Goal: Task Accomplishment & Management: Use online tool/utility

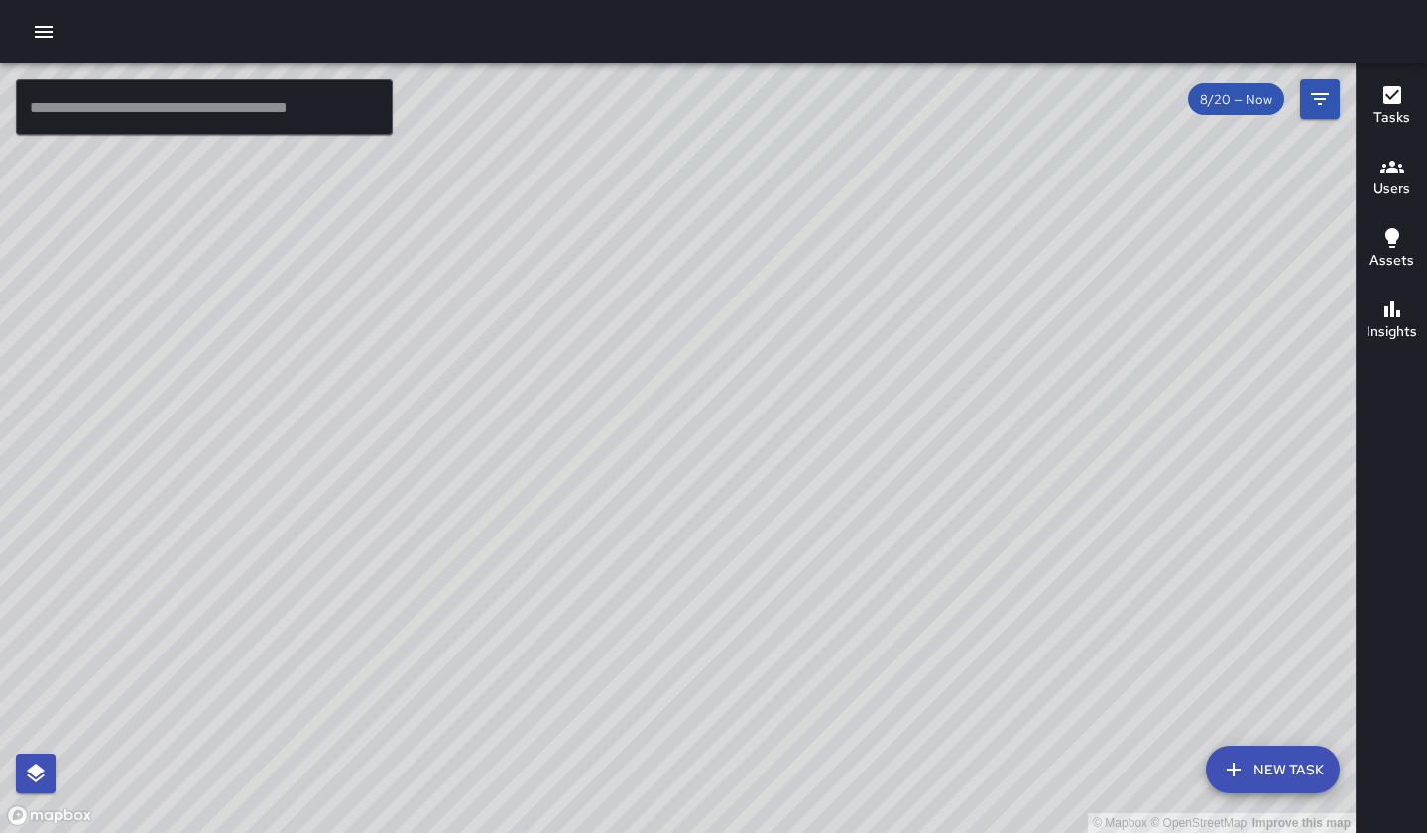
click at [1137, 169] on icon "button" at bounding box center [1393, 167] width 24 height 24
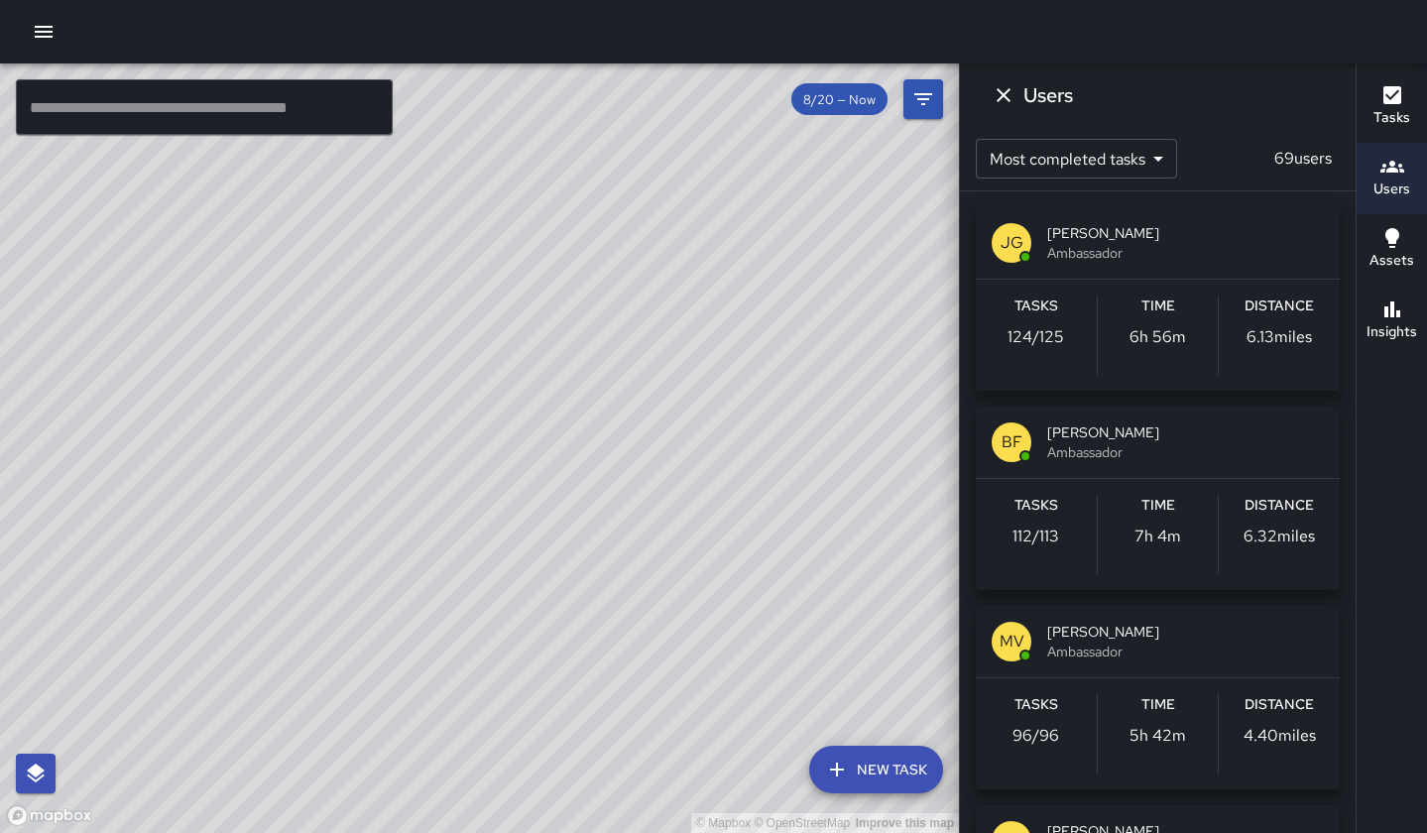
click at [1137, 172] on icon "button" at bounding box center [1393, 167] width 24 height 12
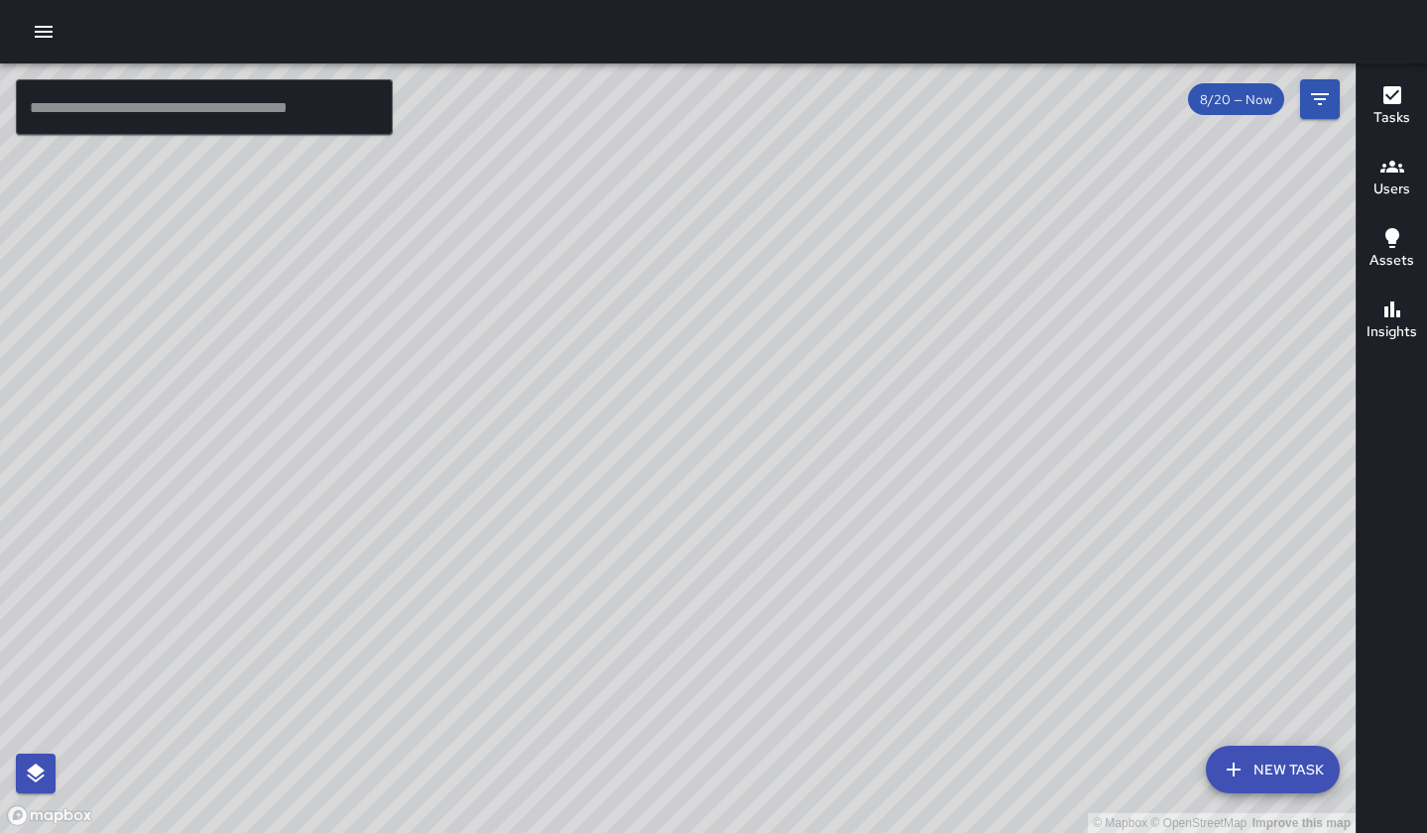
click at [261, 120] on input "text" at bounding box center [204, 107] width 377 height 56
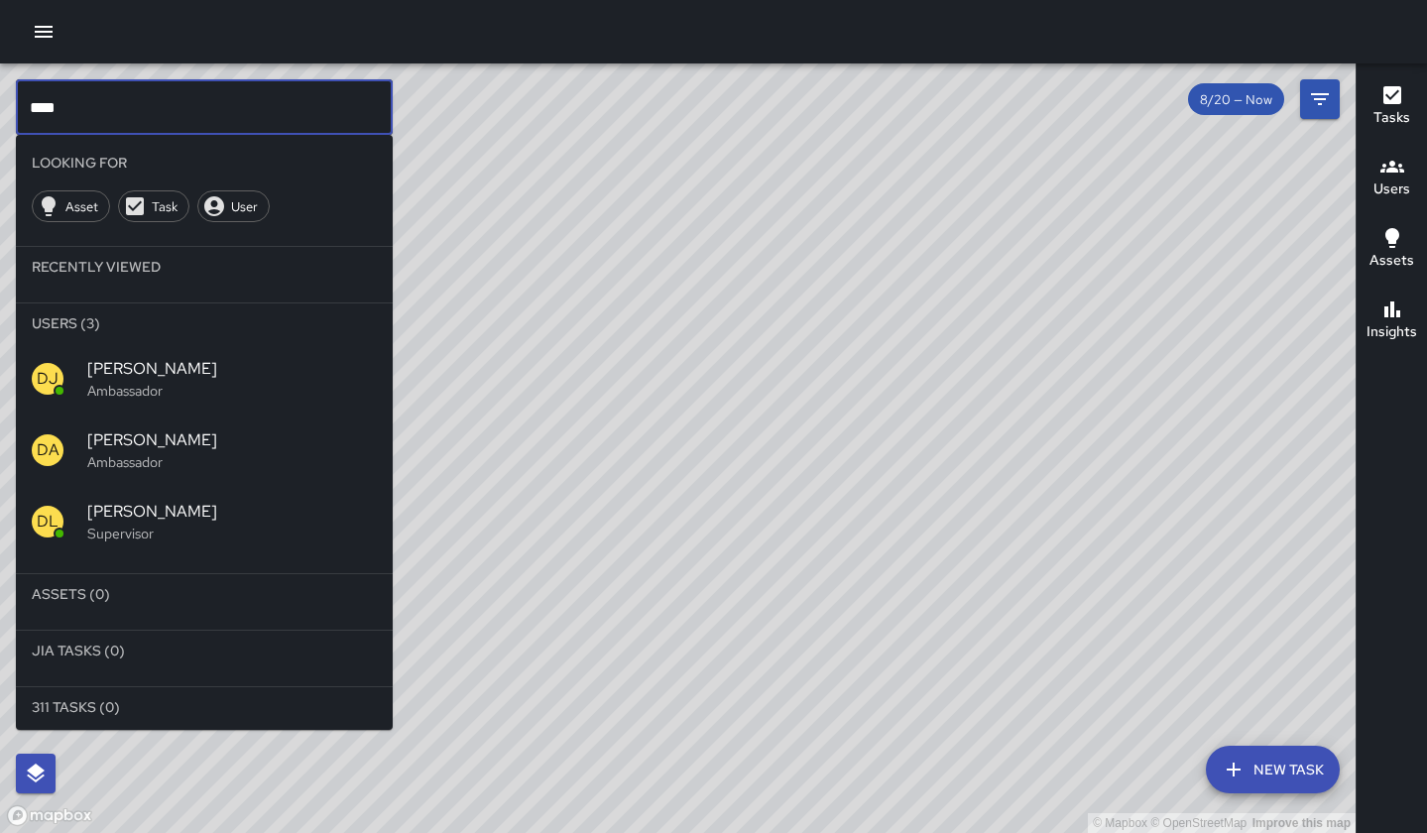
type input "****"
click at [153, 378] on span "[PERSON_NAME]" at bounding box center [232, 369] width 290 height 24
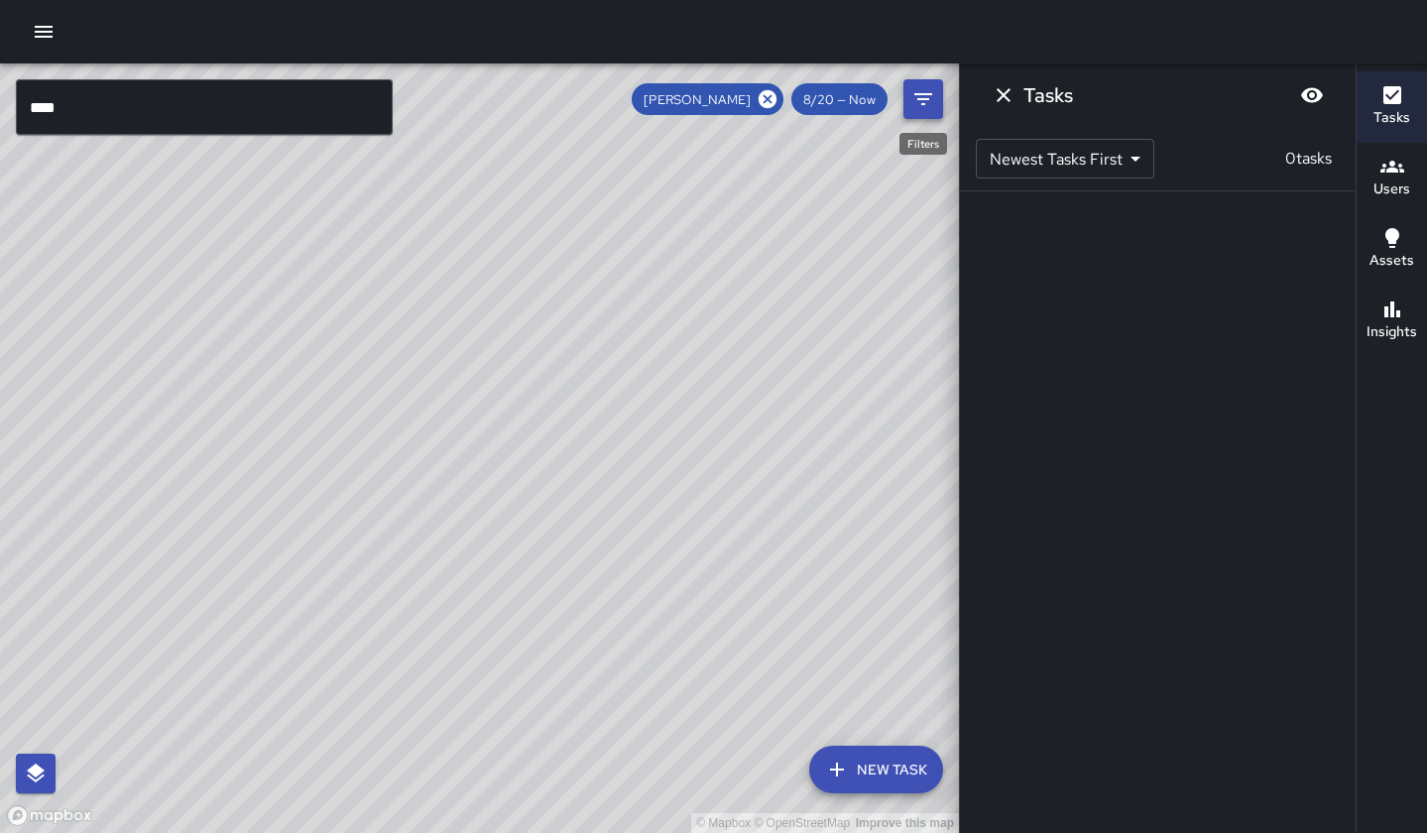
click at [932, 104] on icon "Filters" at bounding box center [924, 99] width 24 height 24
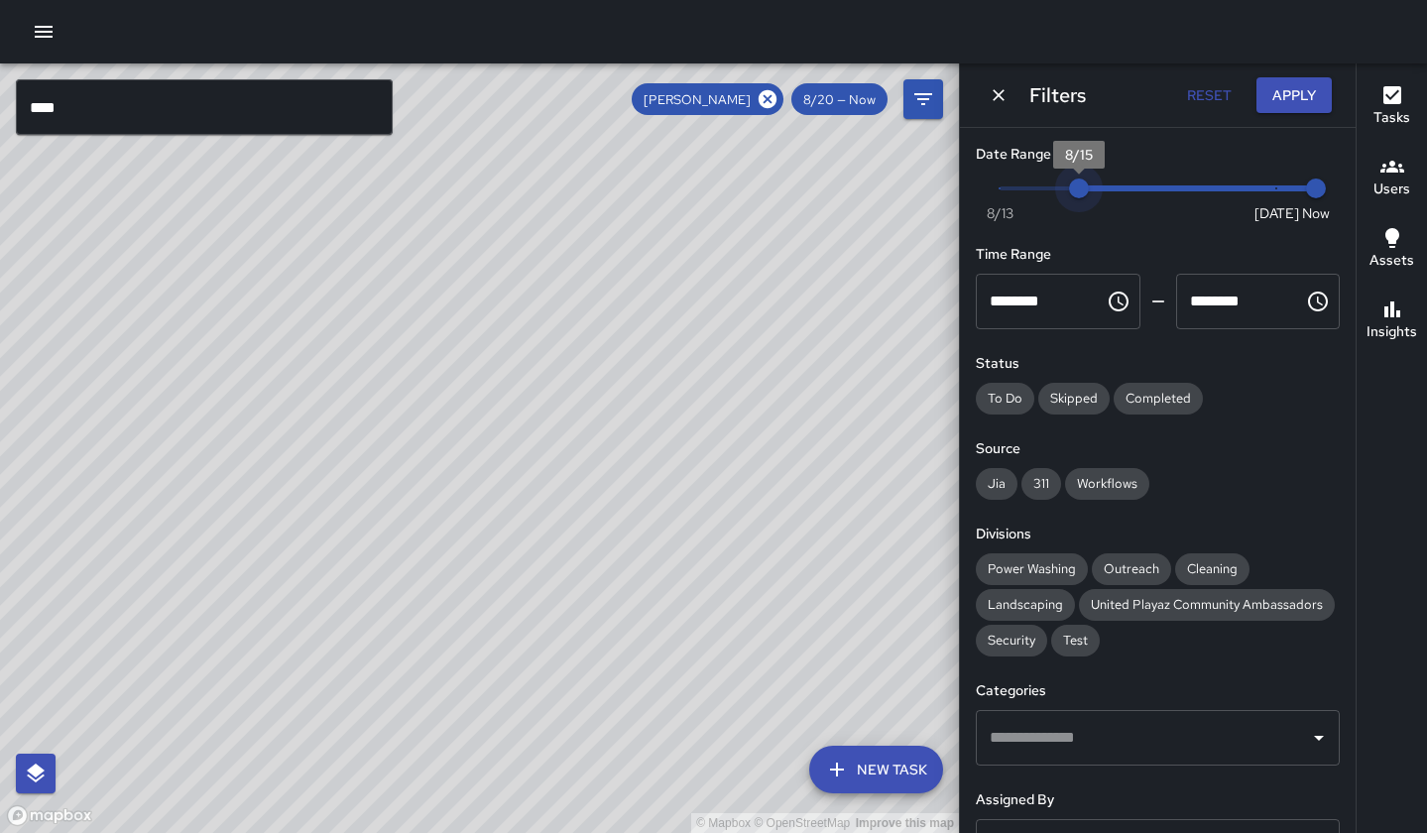
type input "*"
drag, startPoint x: 1275, startPoint y: 189, endPoint x: 962, endPoint y: 189, distance: 312.4
click at [962, 189] on div "Date Range Now Today 8/13 8/13 1:24 pm Time Range ******** ​ ******** ​ Status …" at bounding box center [1158, 480] width 396 height 705
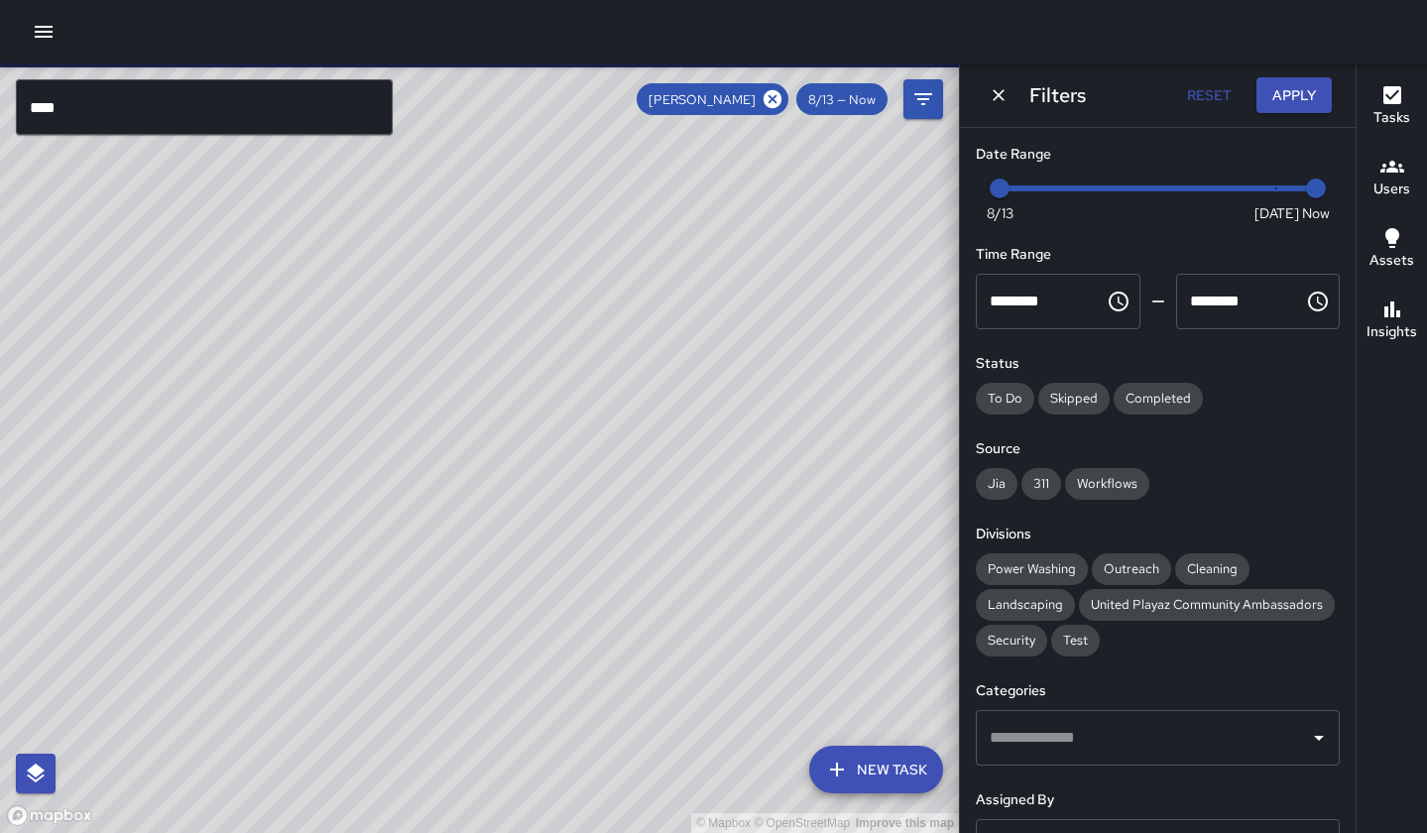
click at [1002, 162] on h6 "Date Range" at bounding box center [1158, 155] width 364 height 22
click at [1002, 99] on icon "Dismiss" at bounding box center [999, 95] width 20 height 20
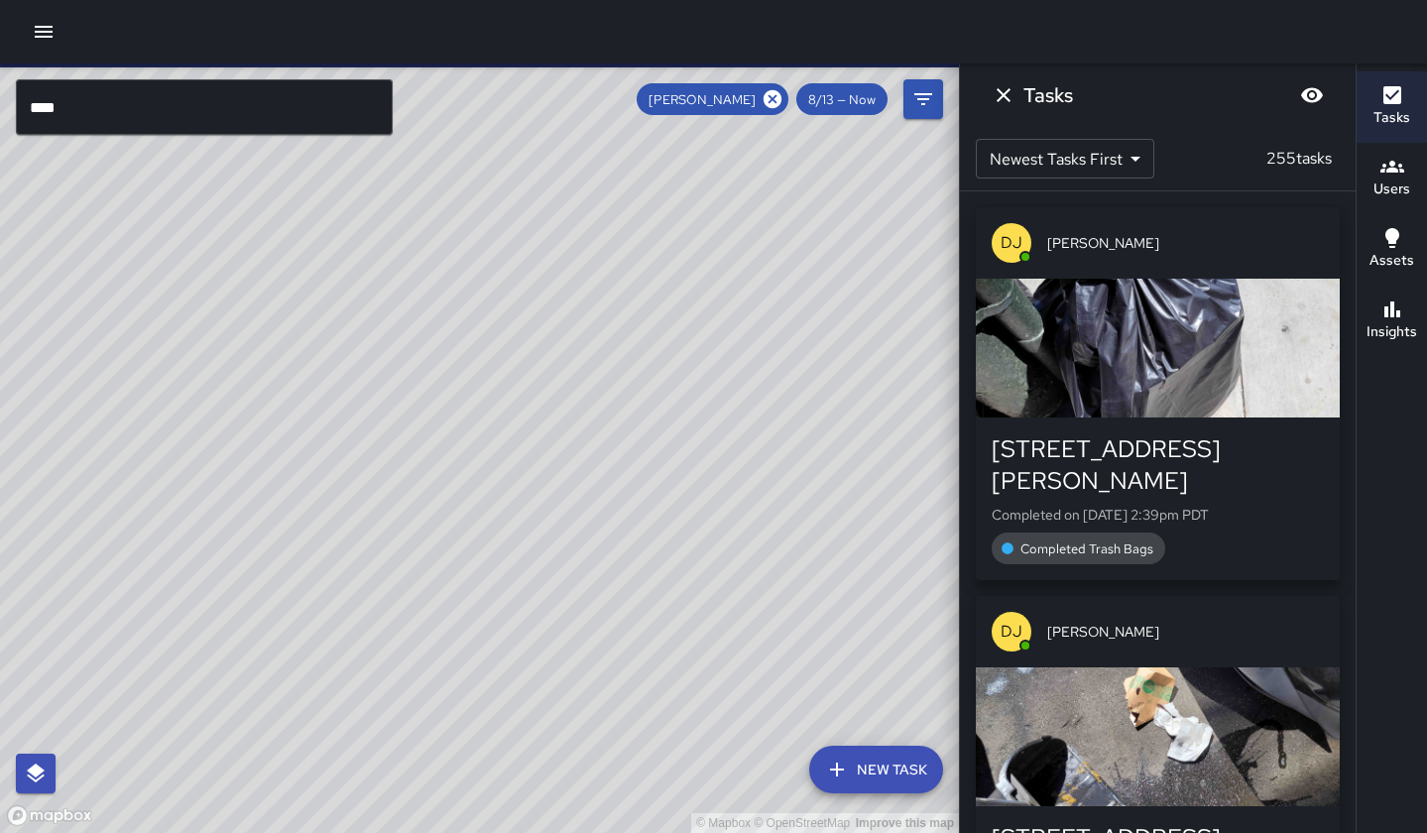
click at [52, 36] on icon "button" at bounding box center [44, 32] width 18 height 12
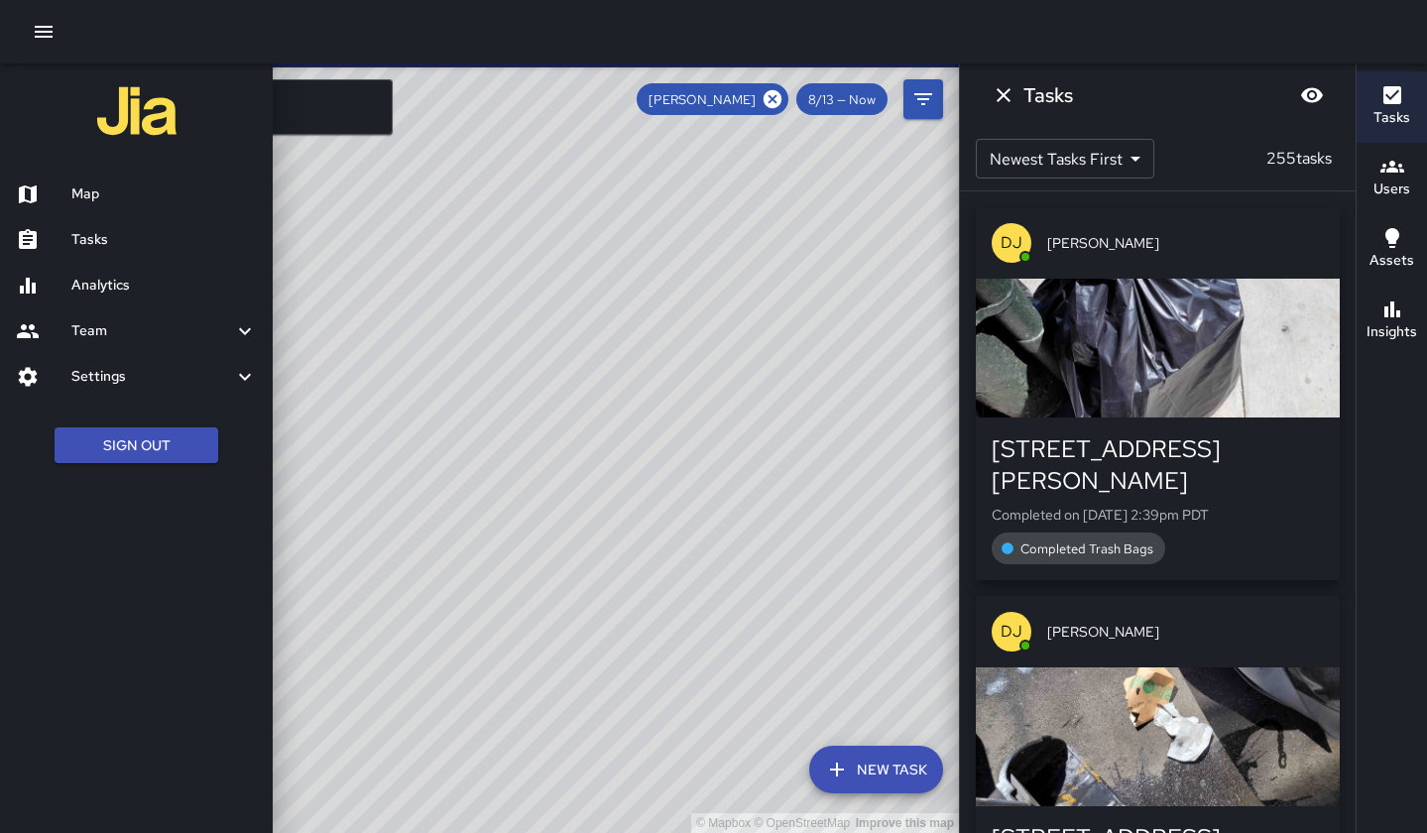
click at [92, 333] on h6 "Team" at bounding box center [152, 331] width 162 height 22
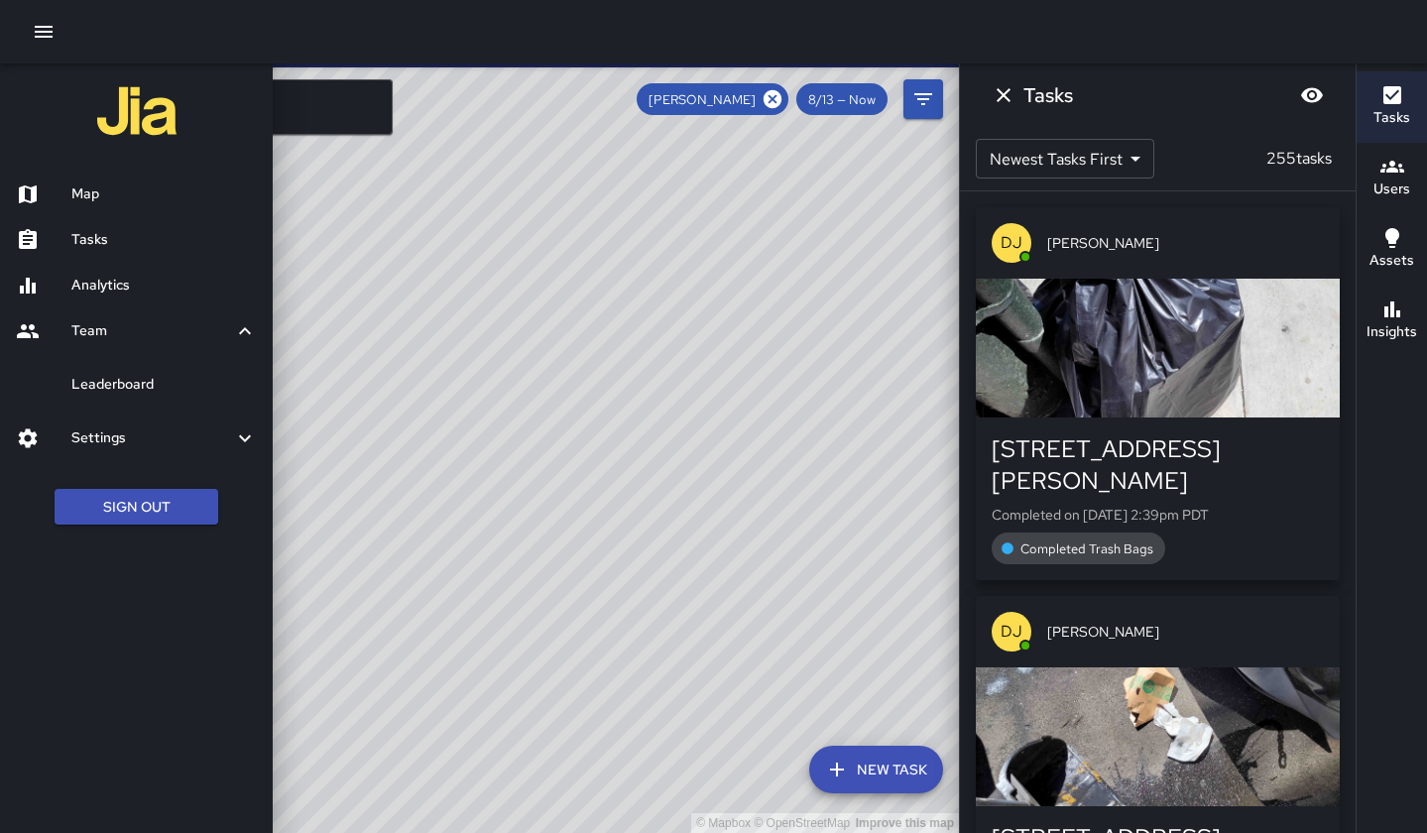
click at [86, 251] on link "Tasks" at bounding box center [136, 240] width 273 height 46
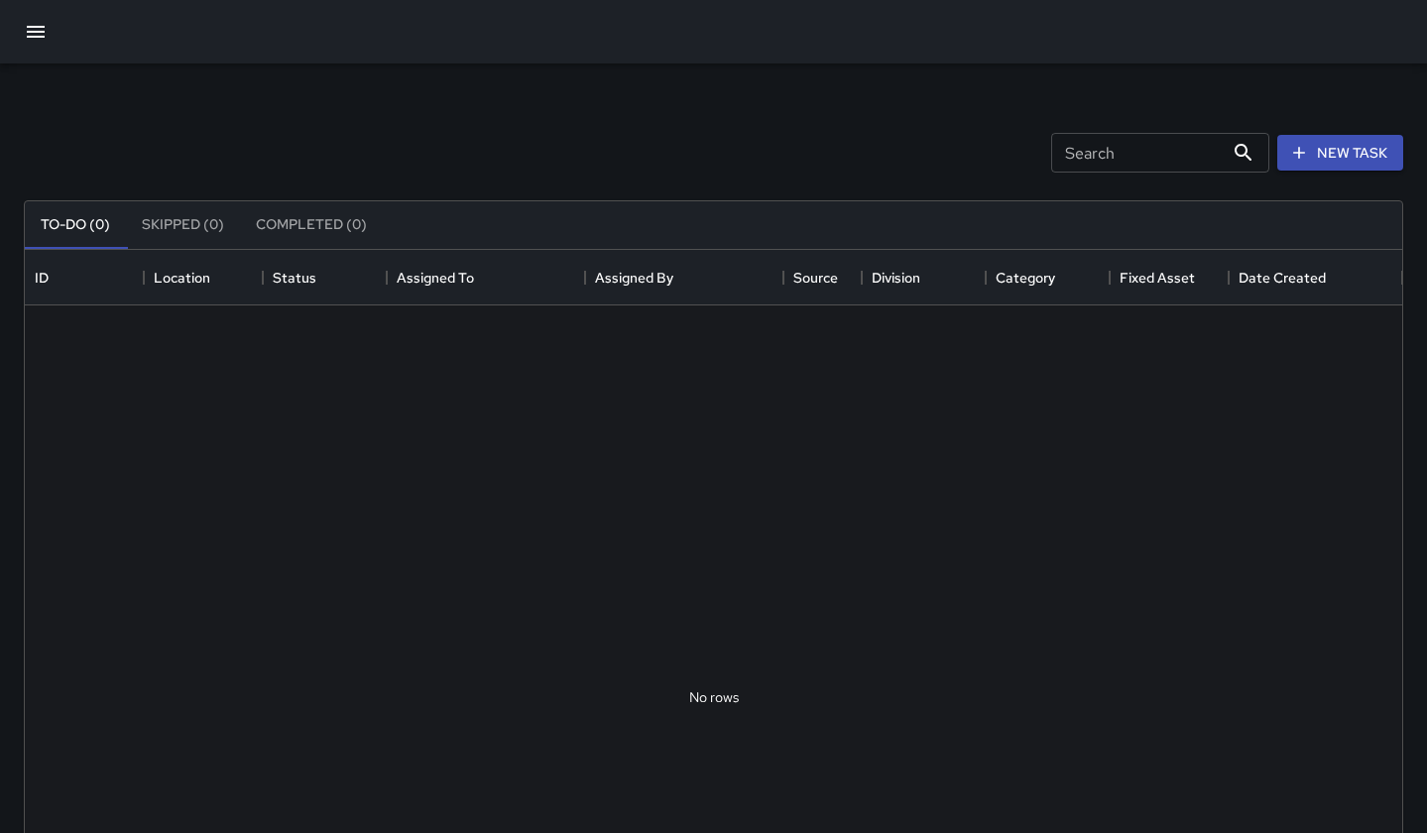
scroll to position [840, 1378]
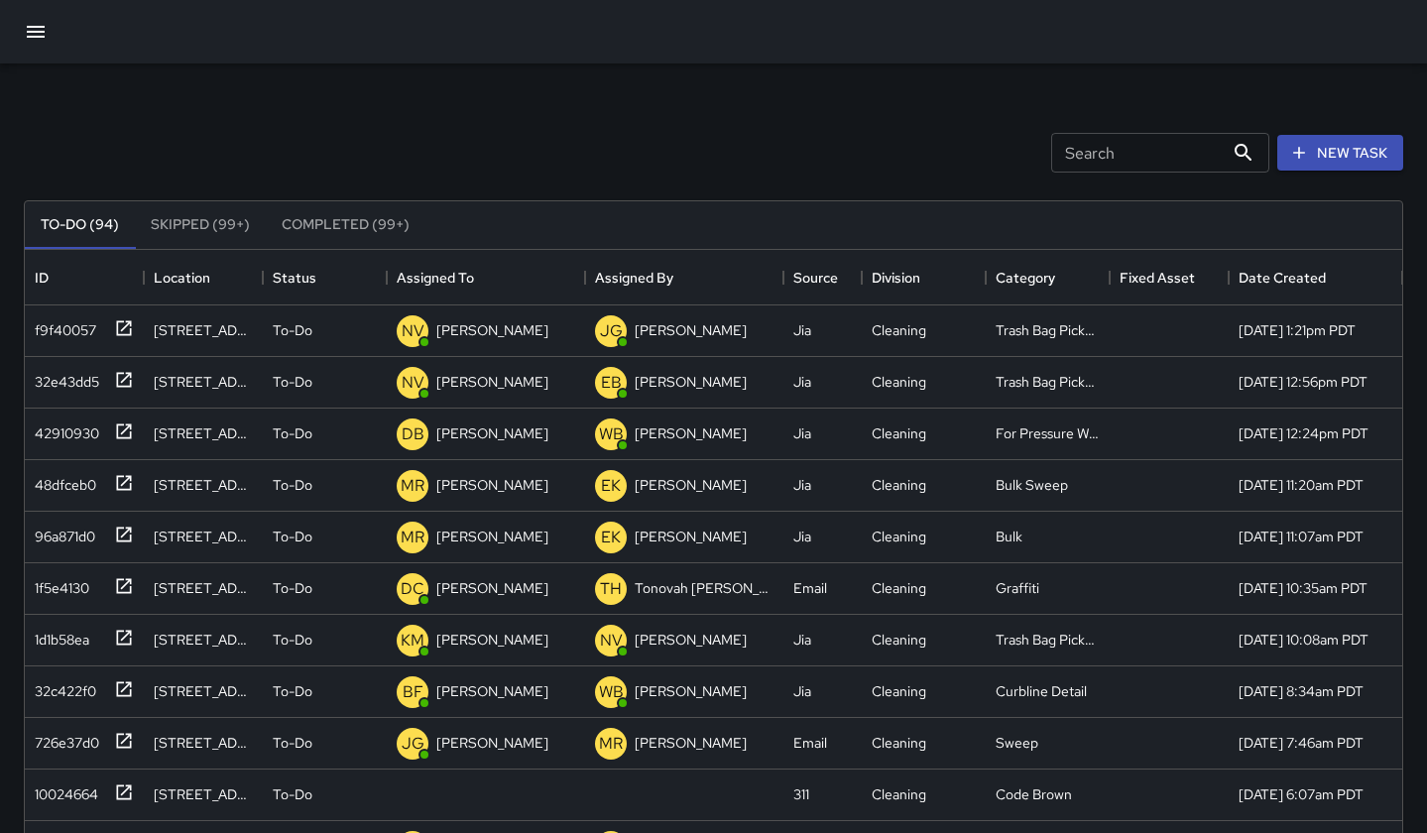
click at [51, 46] on button "button" at bounding box center [36, 32] width 48 height 48
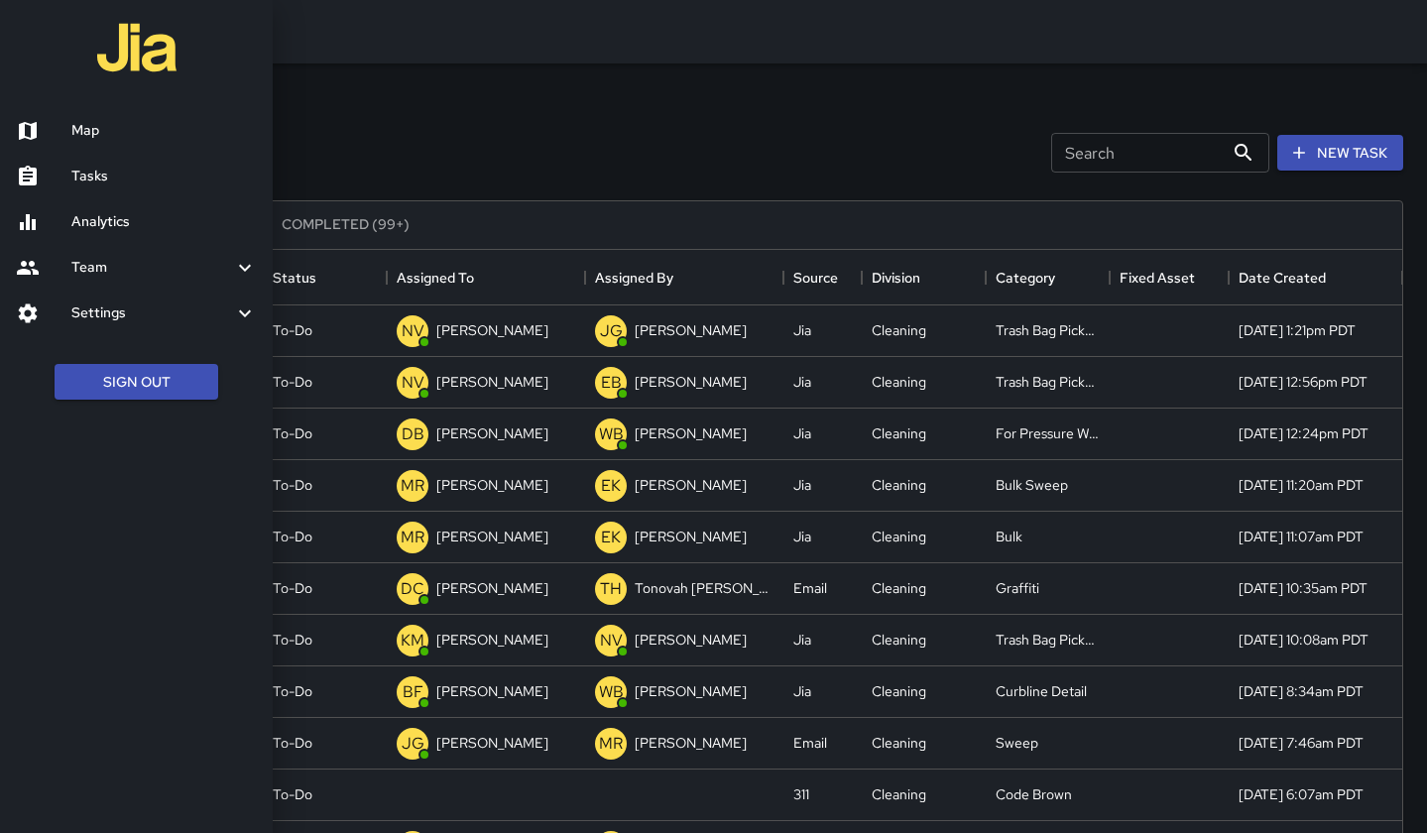
click at [86, 330] on div "Settings" at bounding box center [136, 314] width 273 height 46
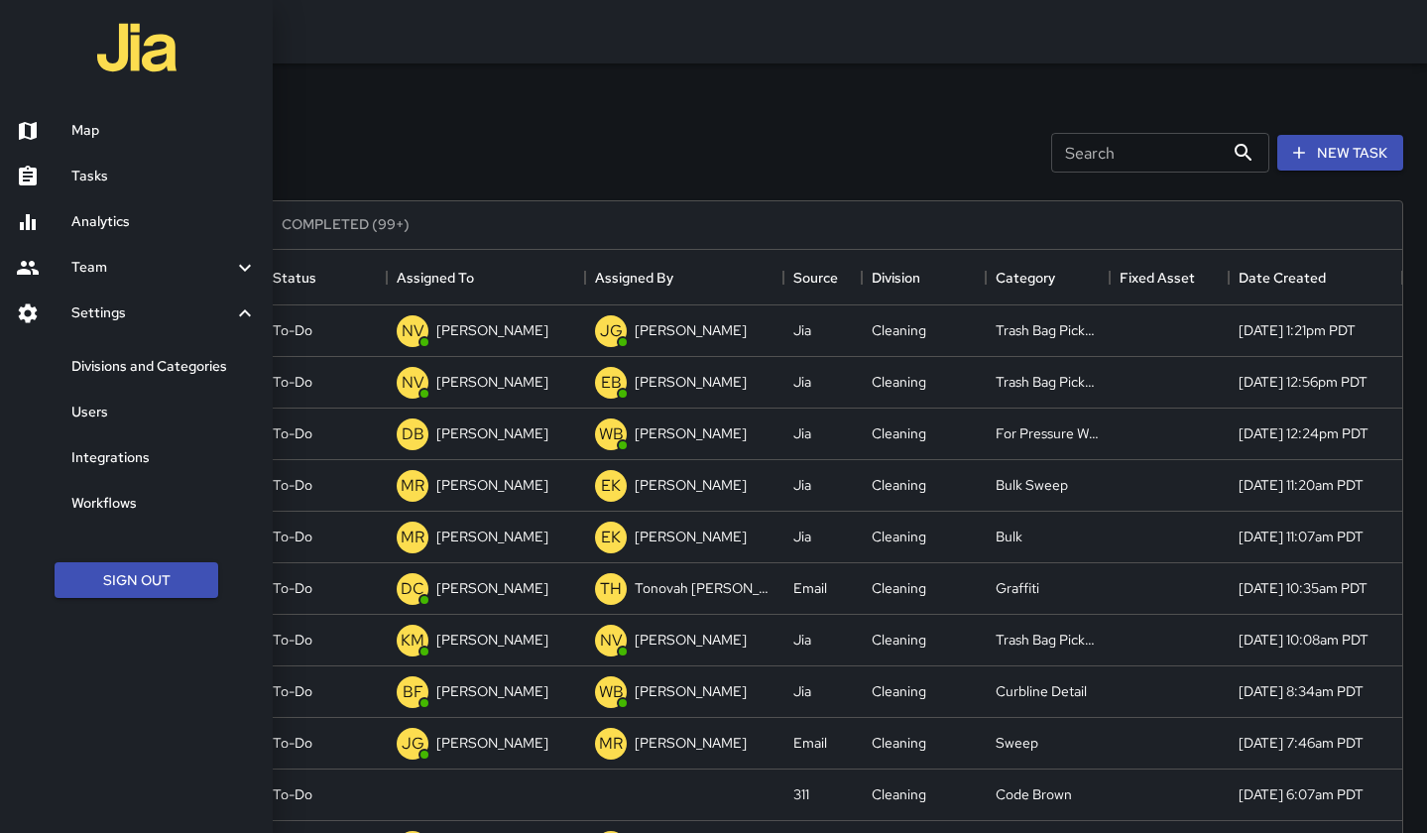
click at [95, 418] on h6 "Users" at bounding box center [163, 413] width 185 height 22
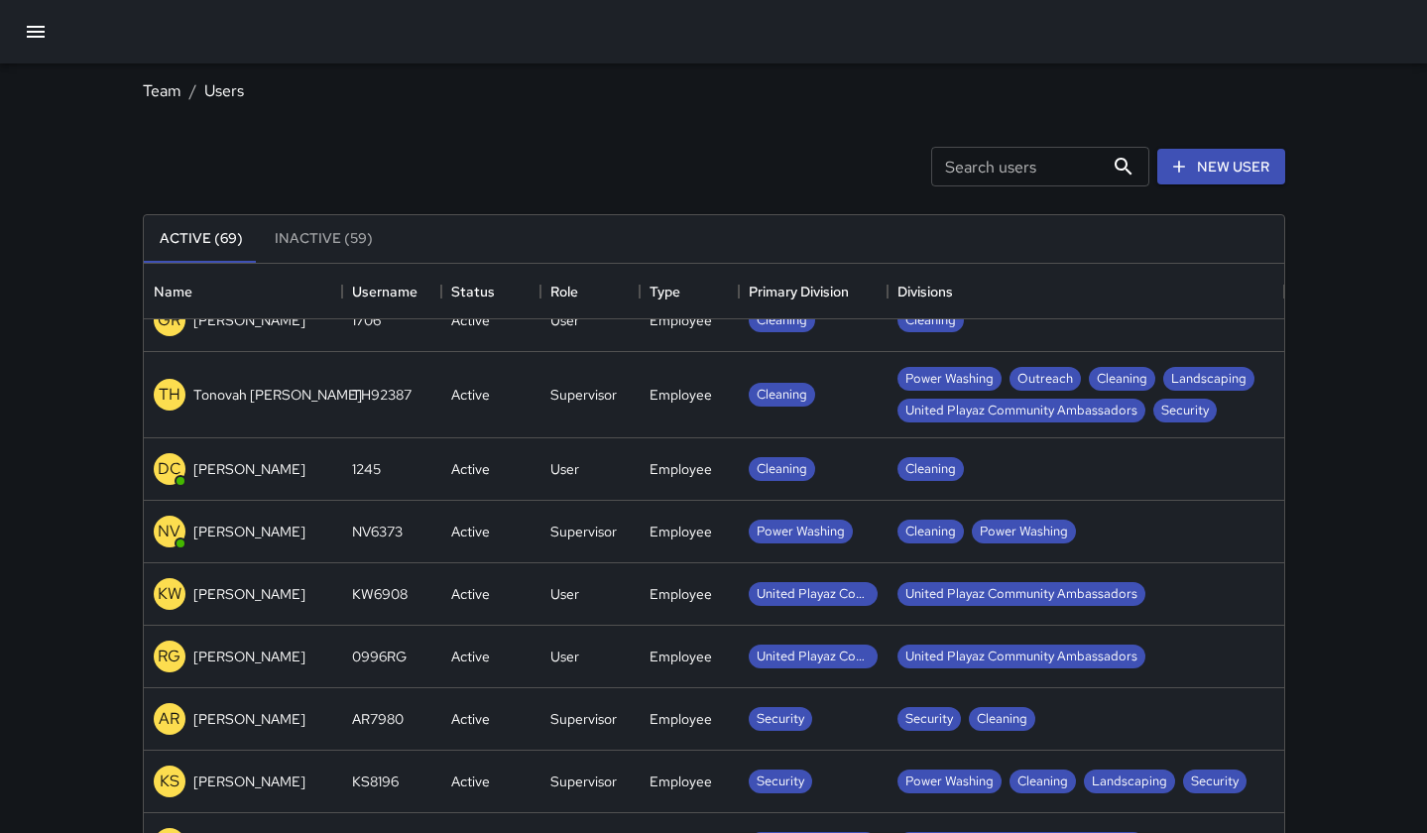
scroll to position [340, 0]
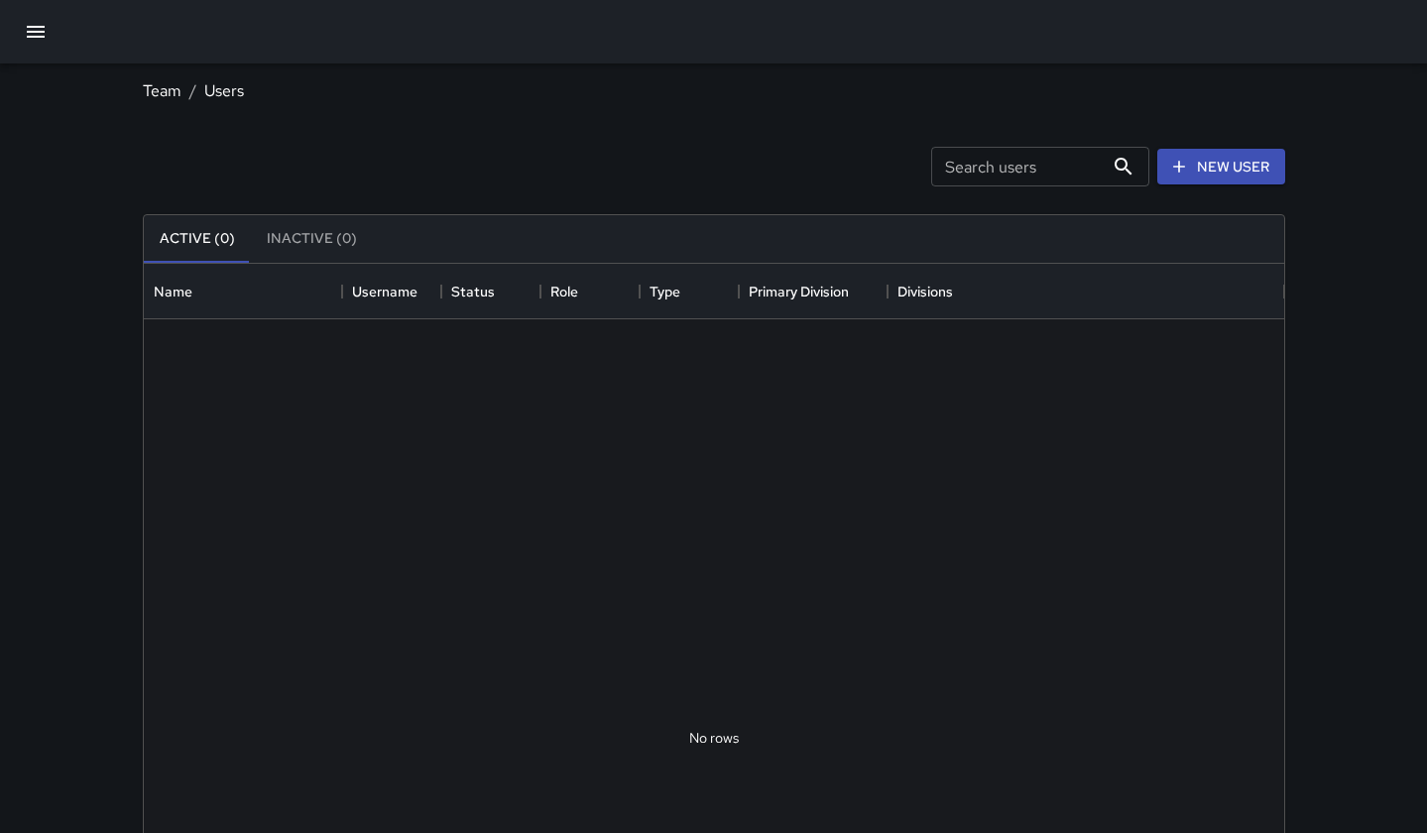
scroll to position [893, 1141]
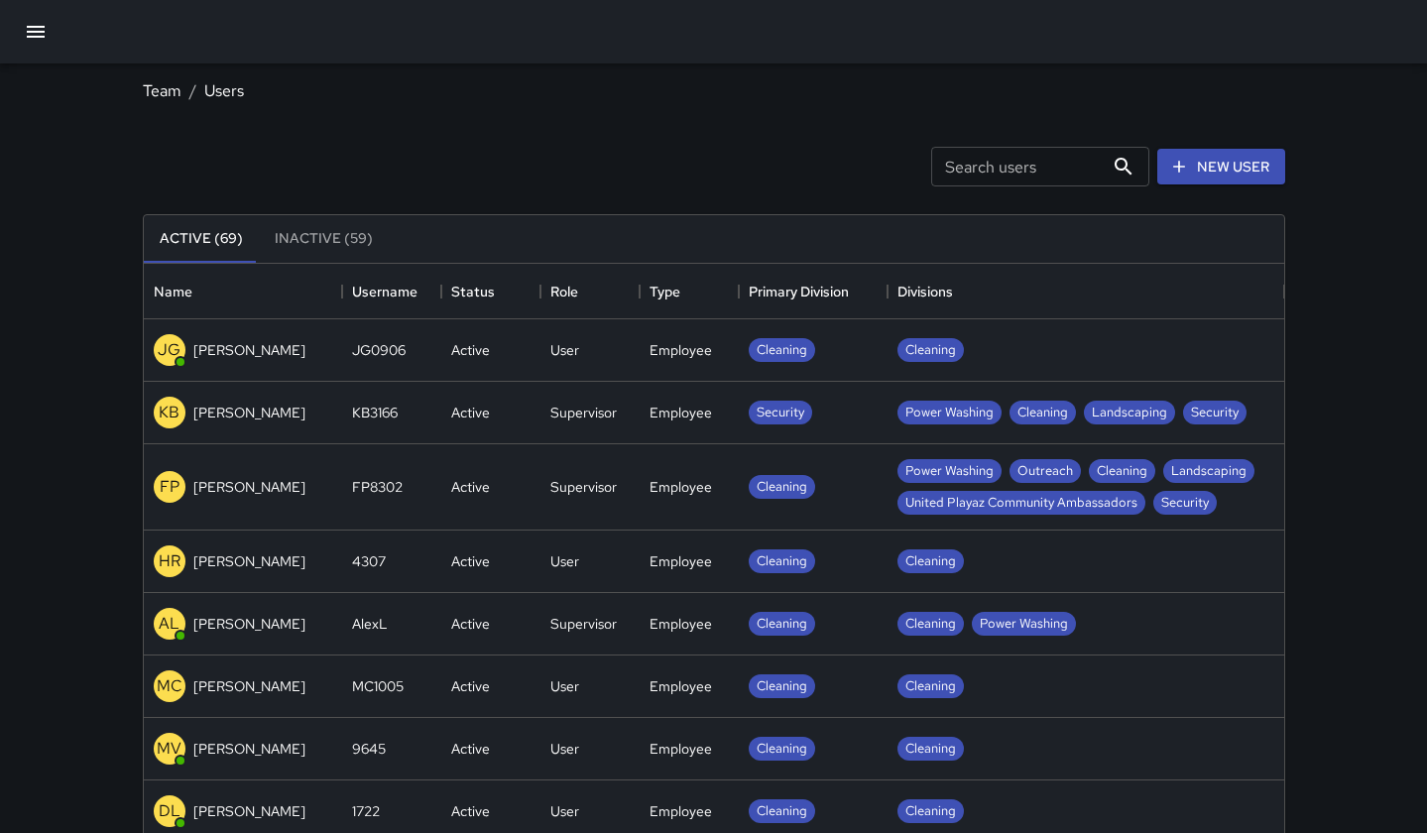
click at [983, 165] on div "Search users Search users" at bounding box center [1040, 167] width 218 height 40
type input "***"
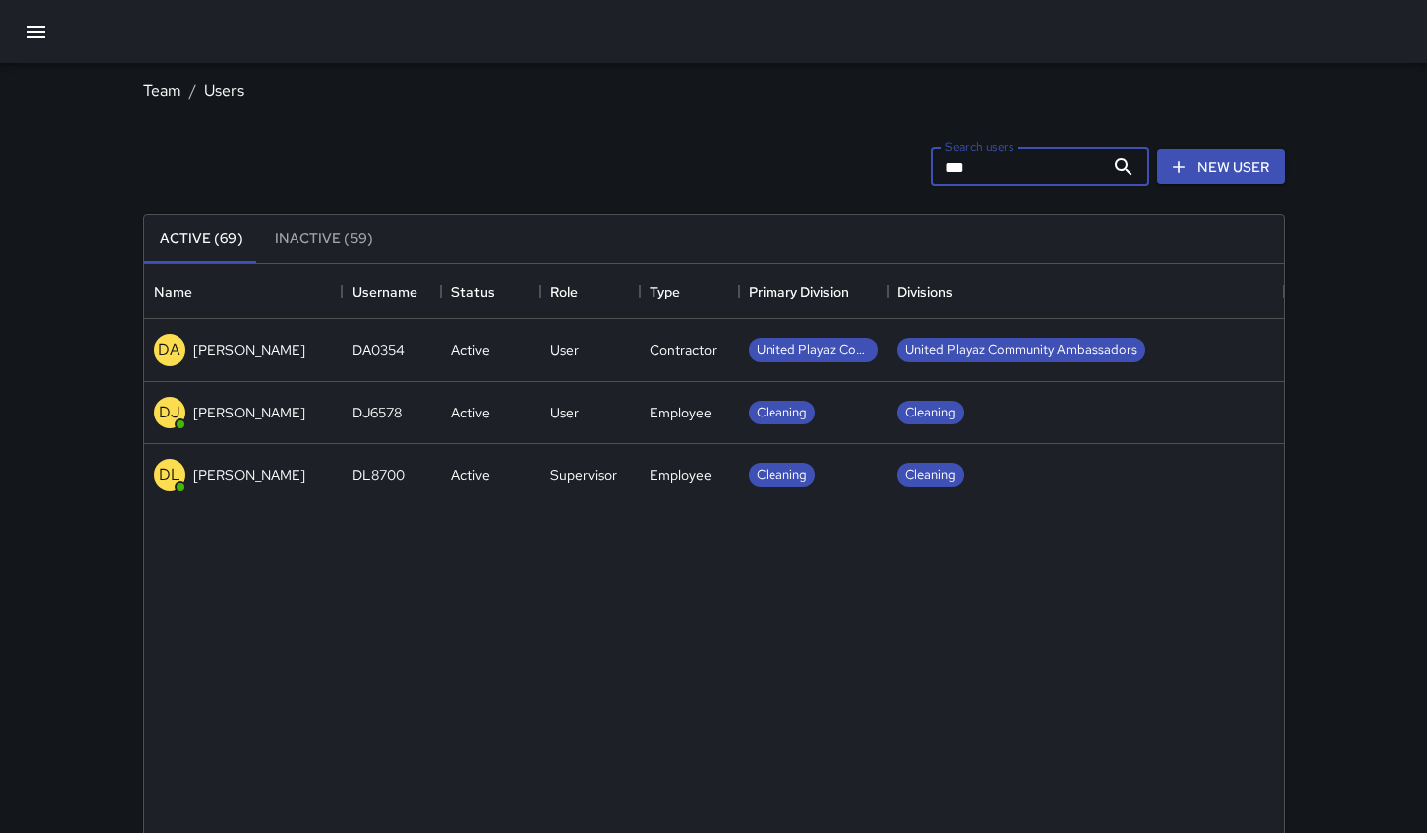
click at [554, 417] on div "User" at bounding box center [564, 413] width 29 height 20
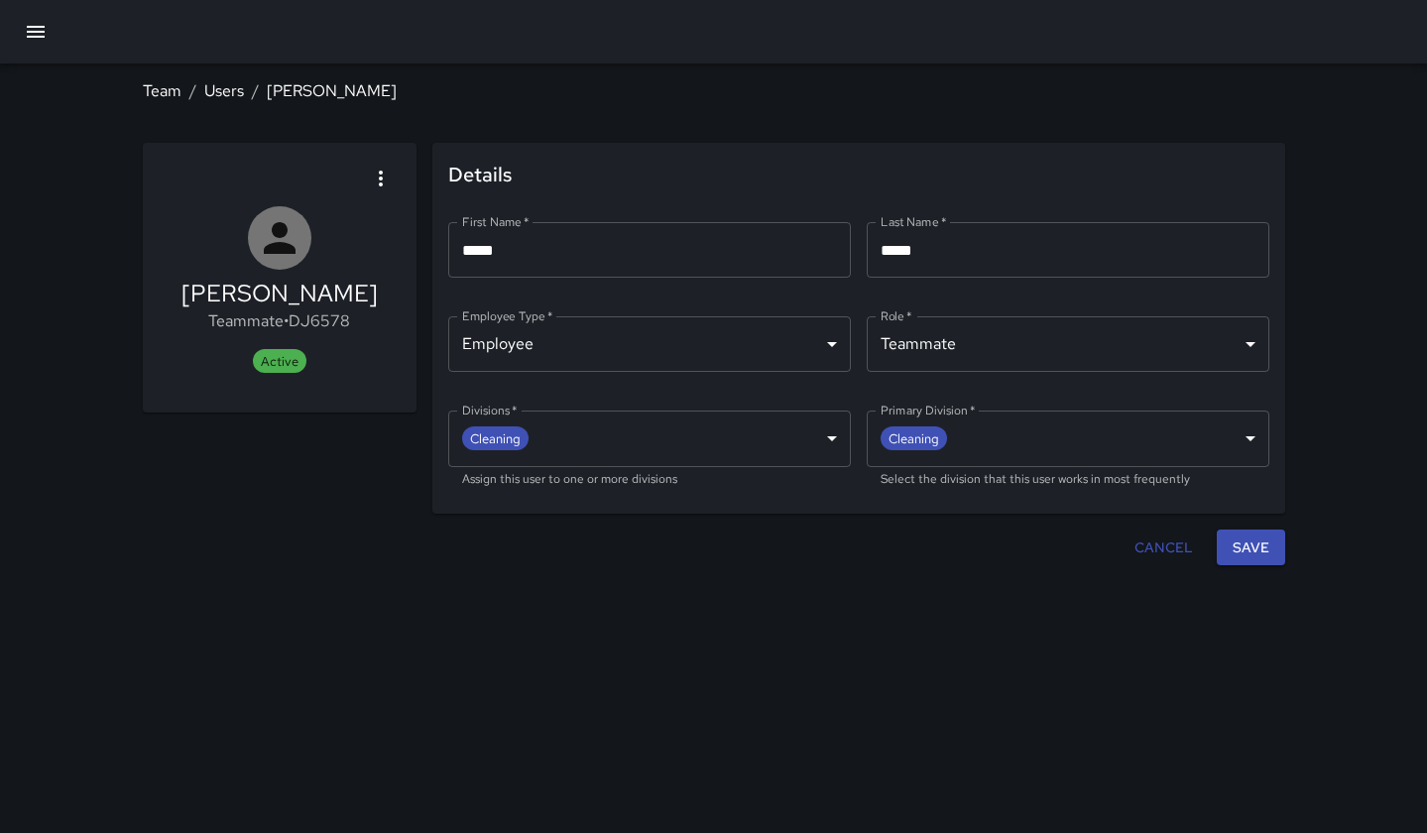
click at [1151, 558] on button "Cancel" at bounding box center [1164, 548] width 74 height 37
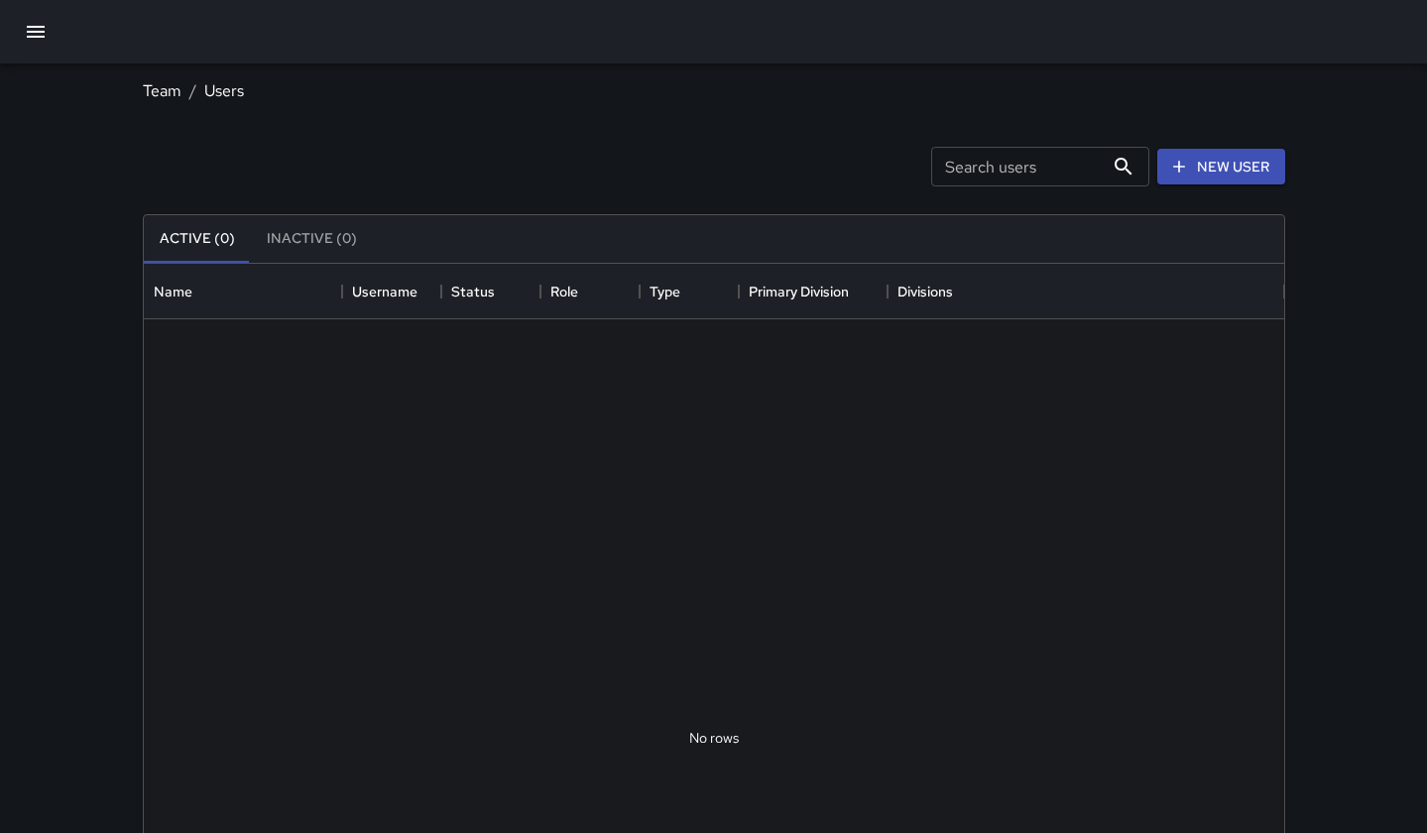
scroll to position [893, 1141]
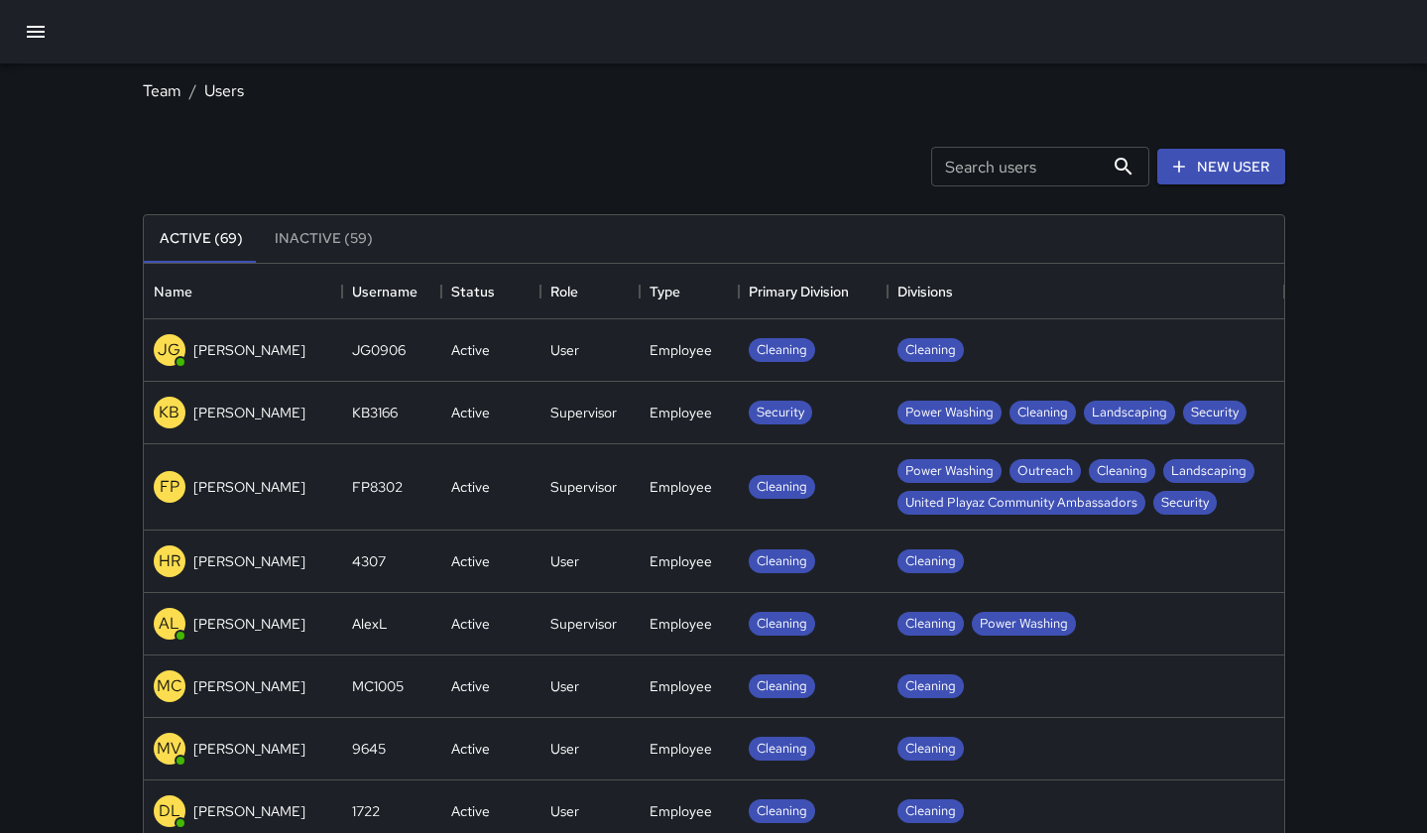
click at [43, 20] on icon "button" at bounding box center [36, 32] width 24 height 24
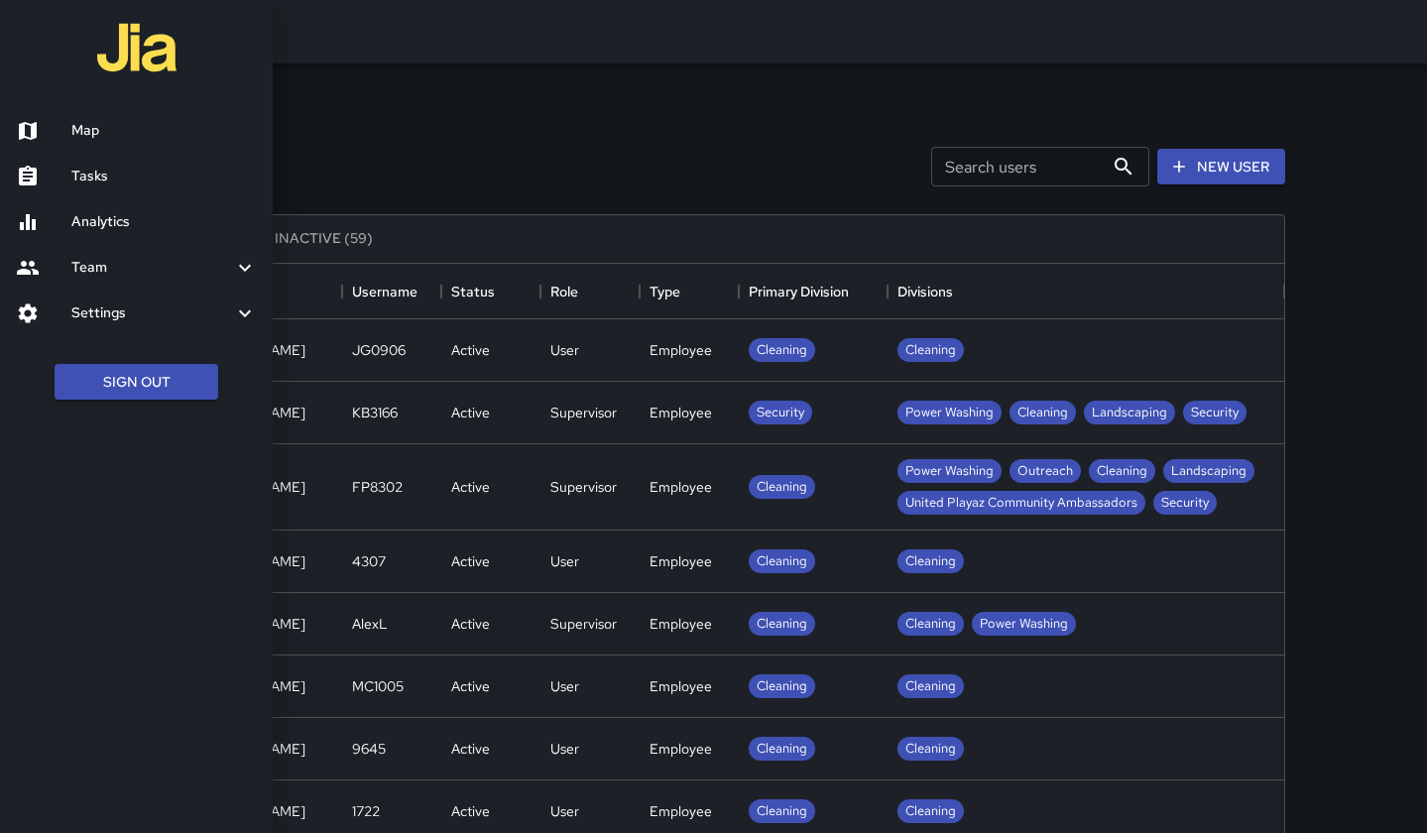
click at [103, 218] on h6 "Analytics" at bounding box center [163, 222] width 185 height 22
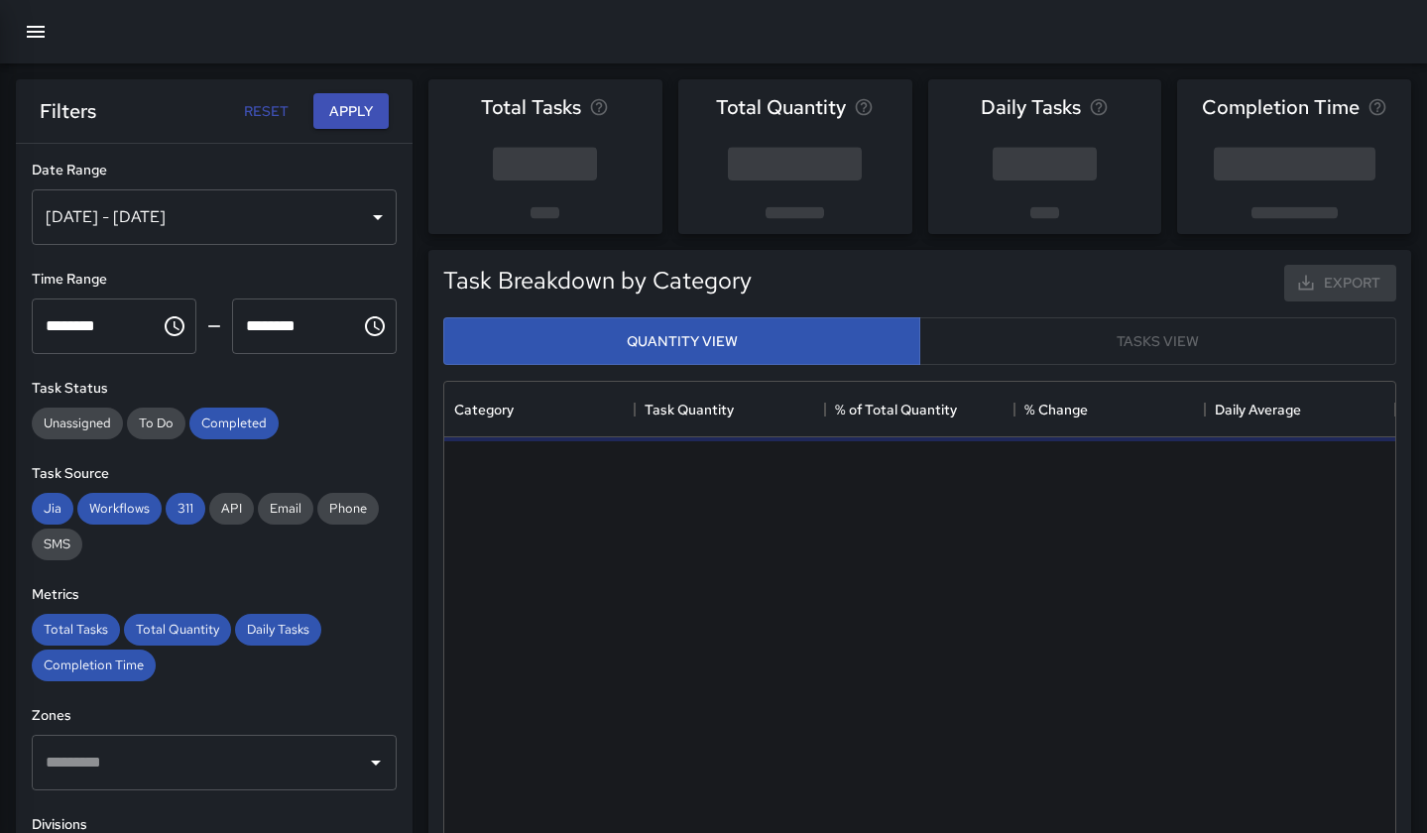
scroll to position [593, 951]
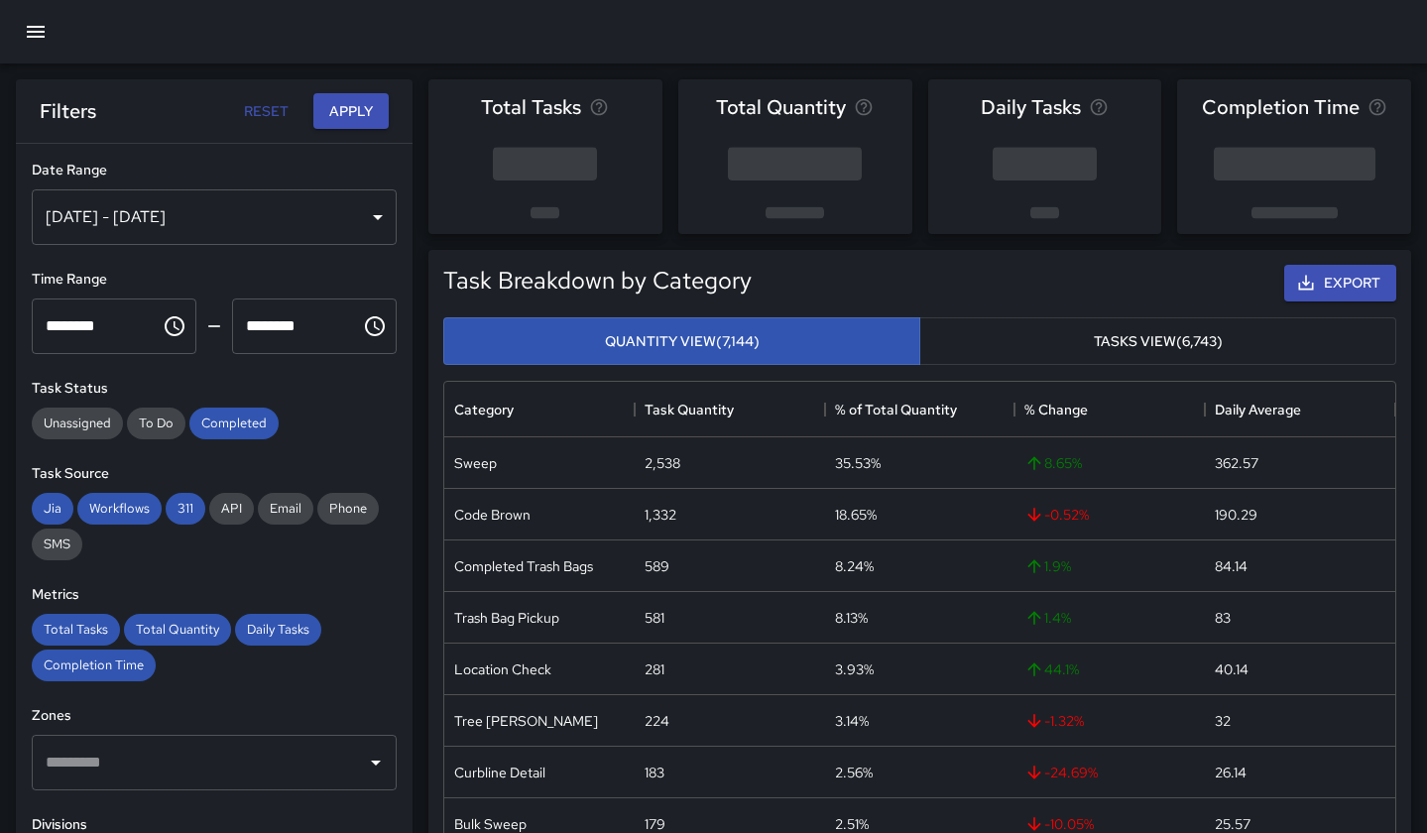
click at [359, 221] on div "[DATE] - [DATE]" at bounding box center [214, 217] width 365 height 56
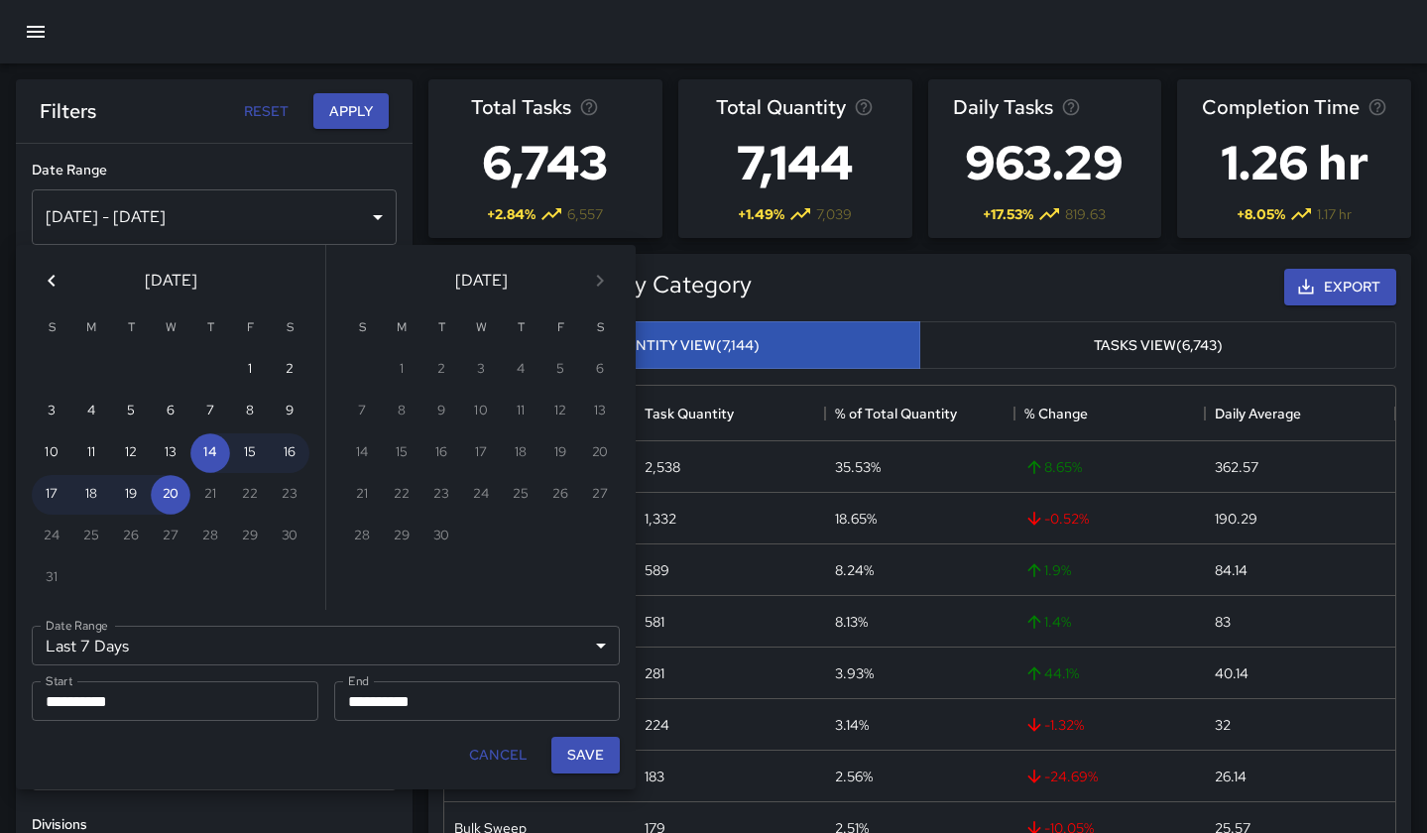
click at [56, 276] on icon "Previous month" at bounding box center [52, 281] width 24 height 24
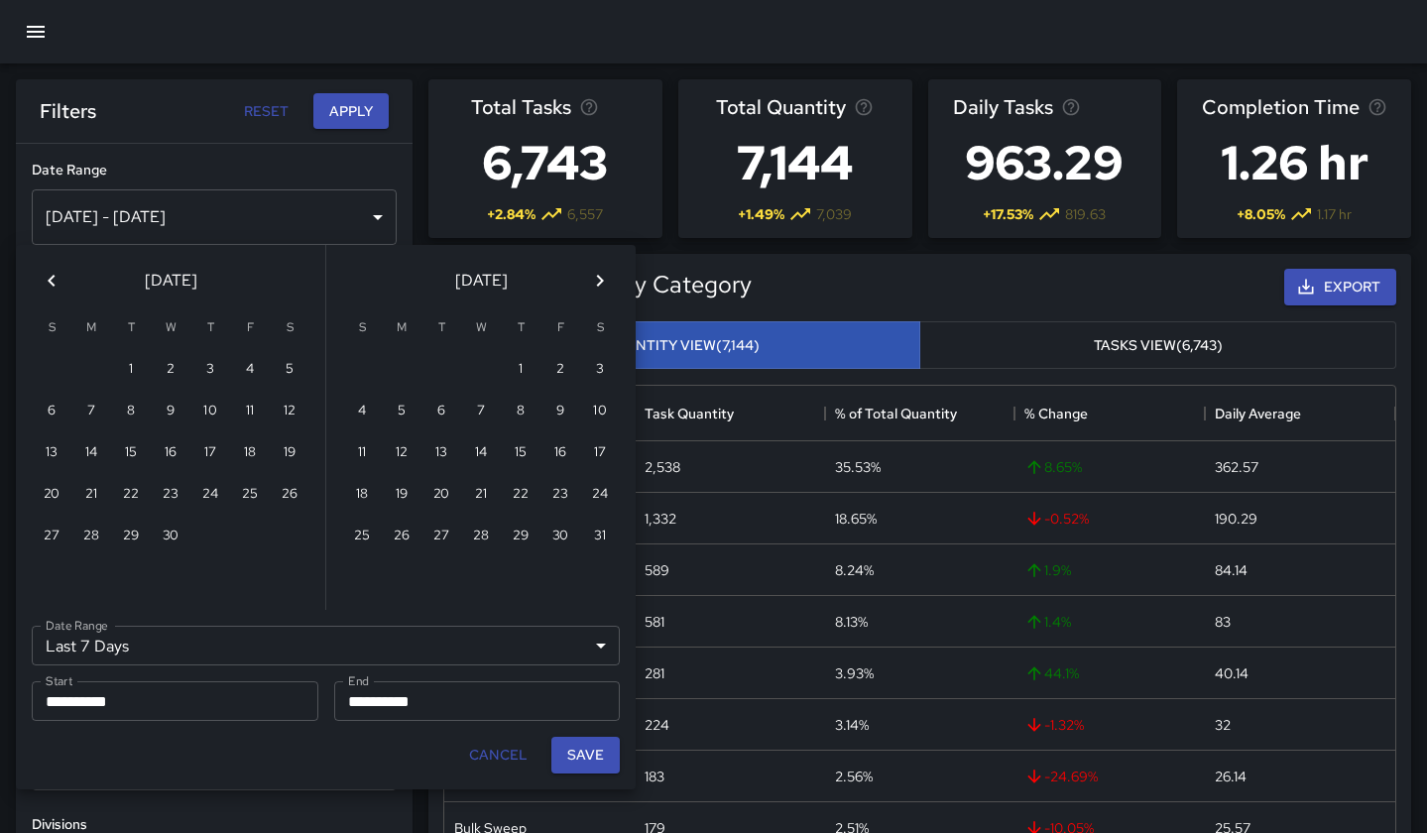
click at [56, 276] on icon "Previous month" at bounding box center [52, 281] width 24 height 24
click at [168, 360] on button "1" at bounding box center [171, 370] width 40 height 40
type input "******"
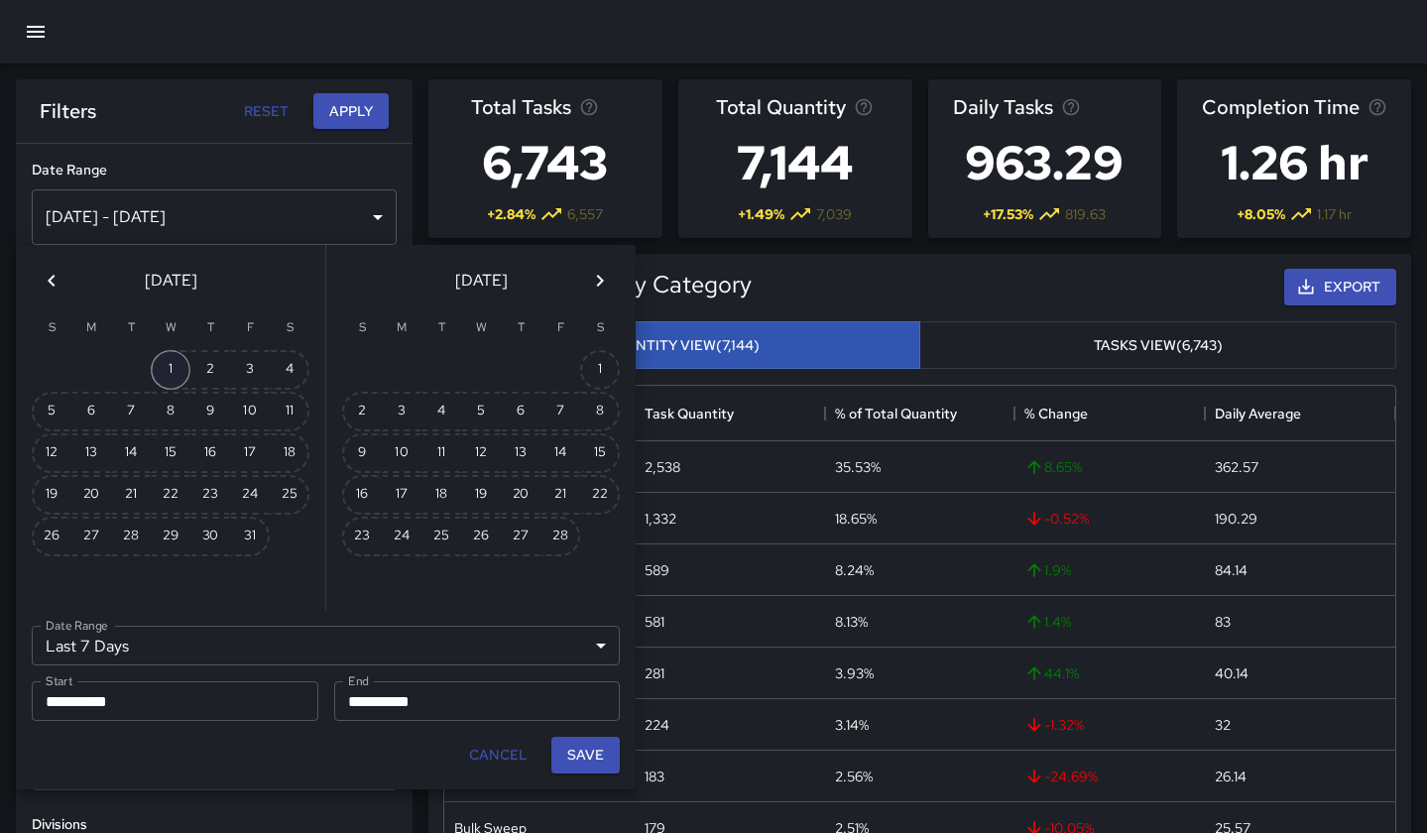
type input "**********"
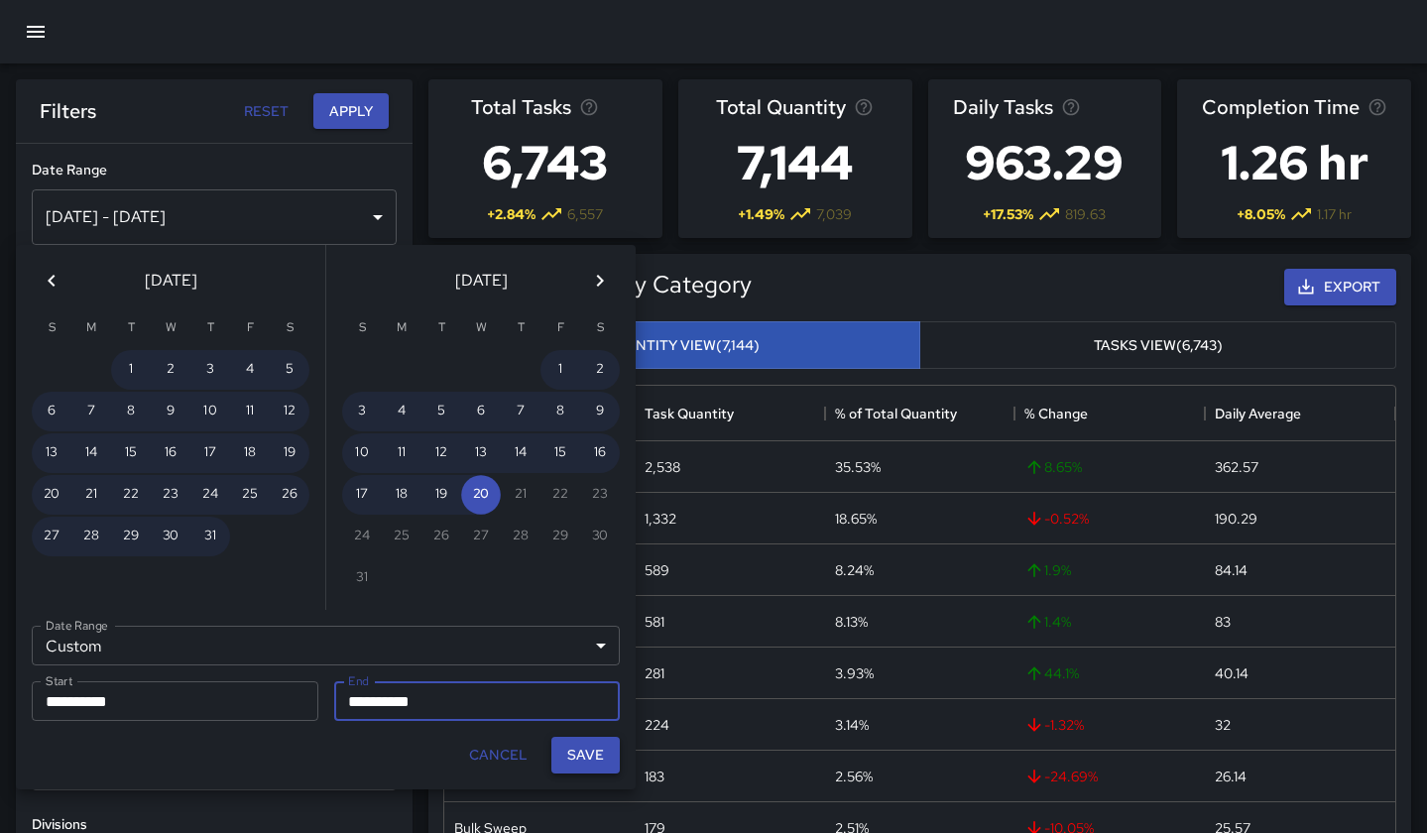
click at [578, 761] on button "Save" at bounding box center [585, 755] width 68 height 37
type input "**********"
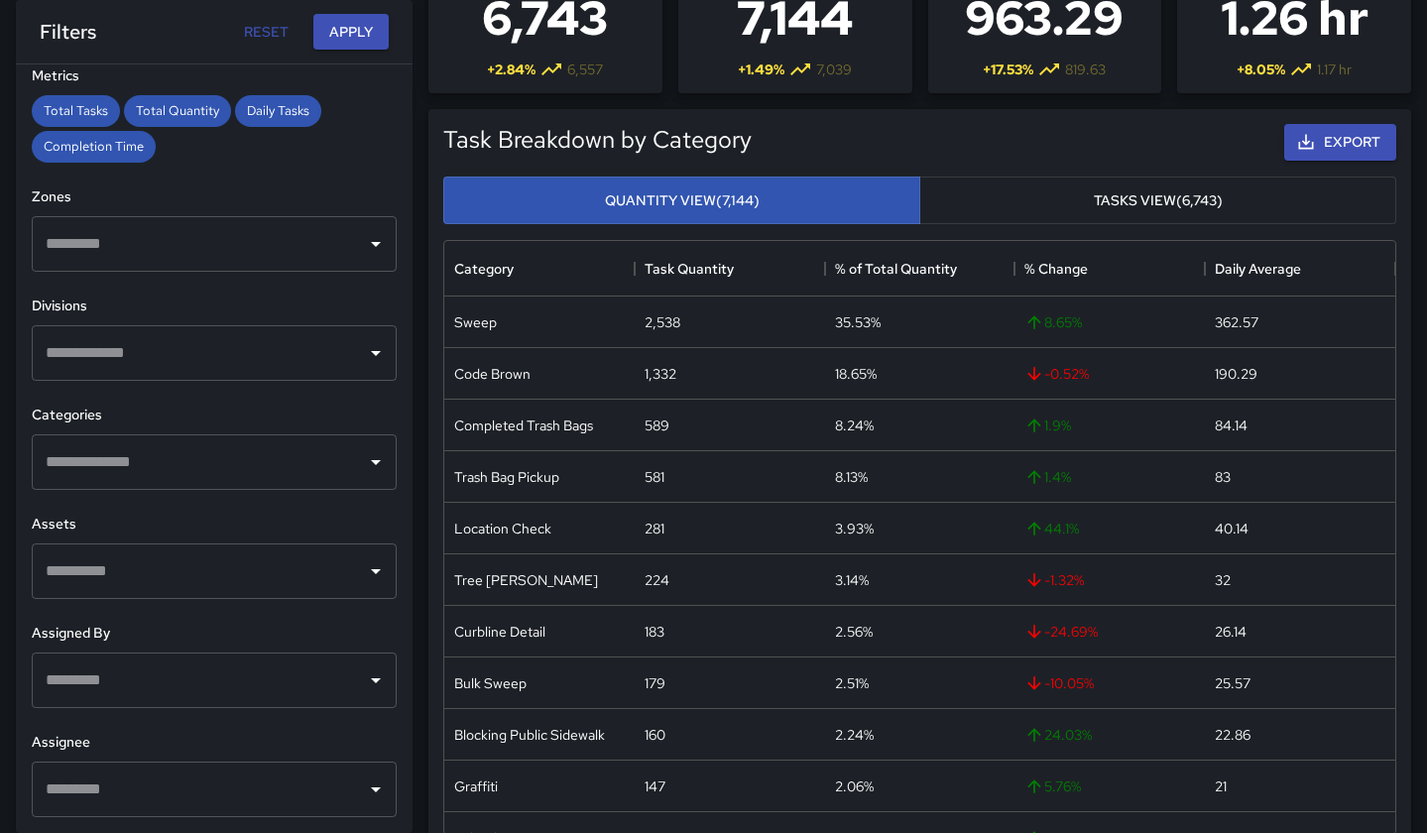
scroll to position [149, 0]
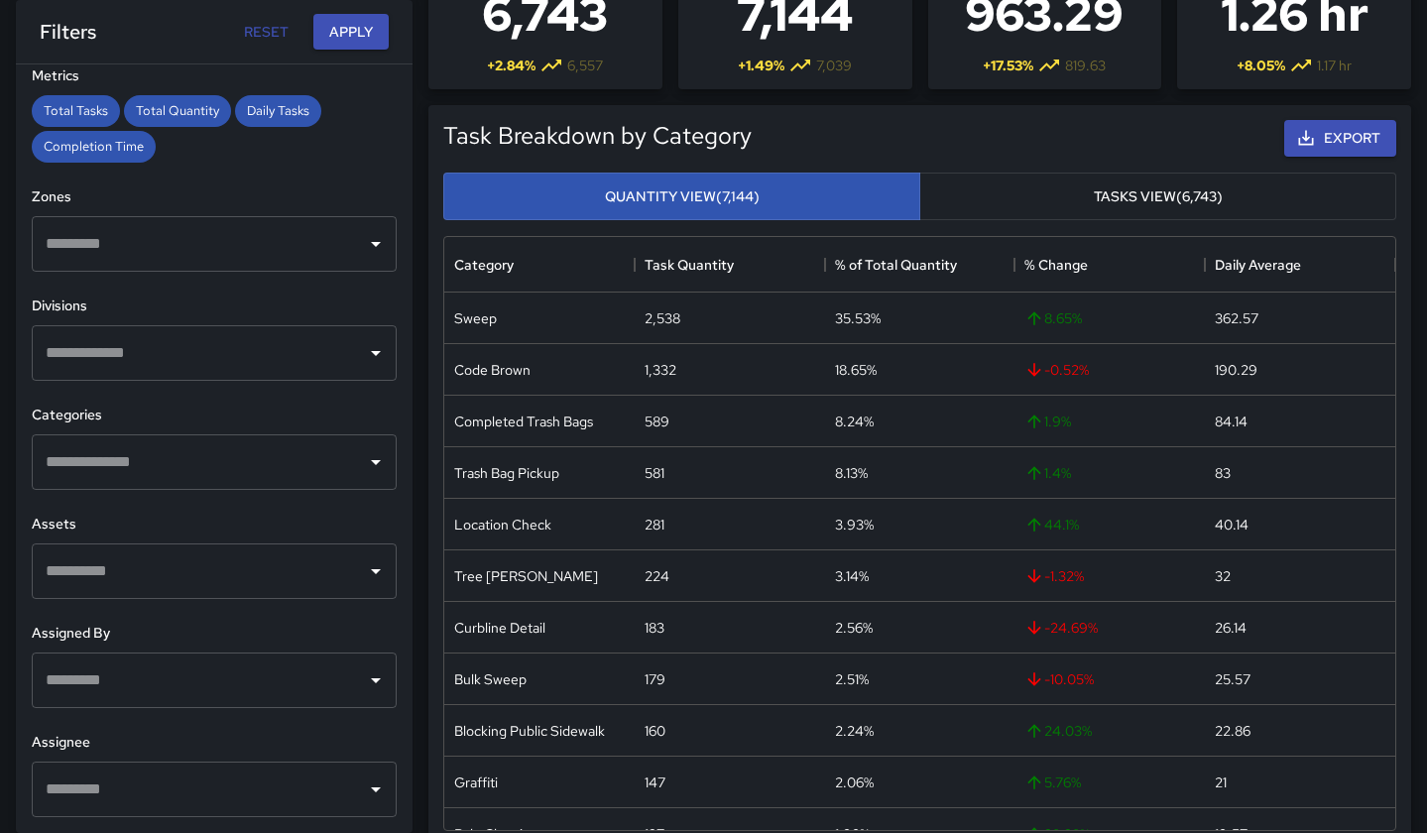
click at [126, 774] on input "text" at bounding box center [199, 790] width 317 height 38
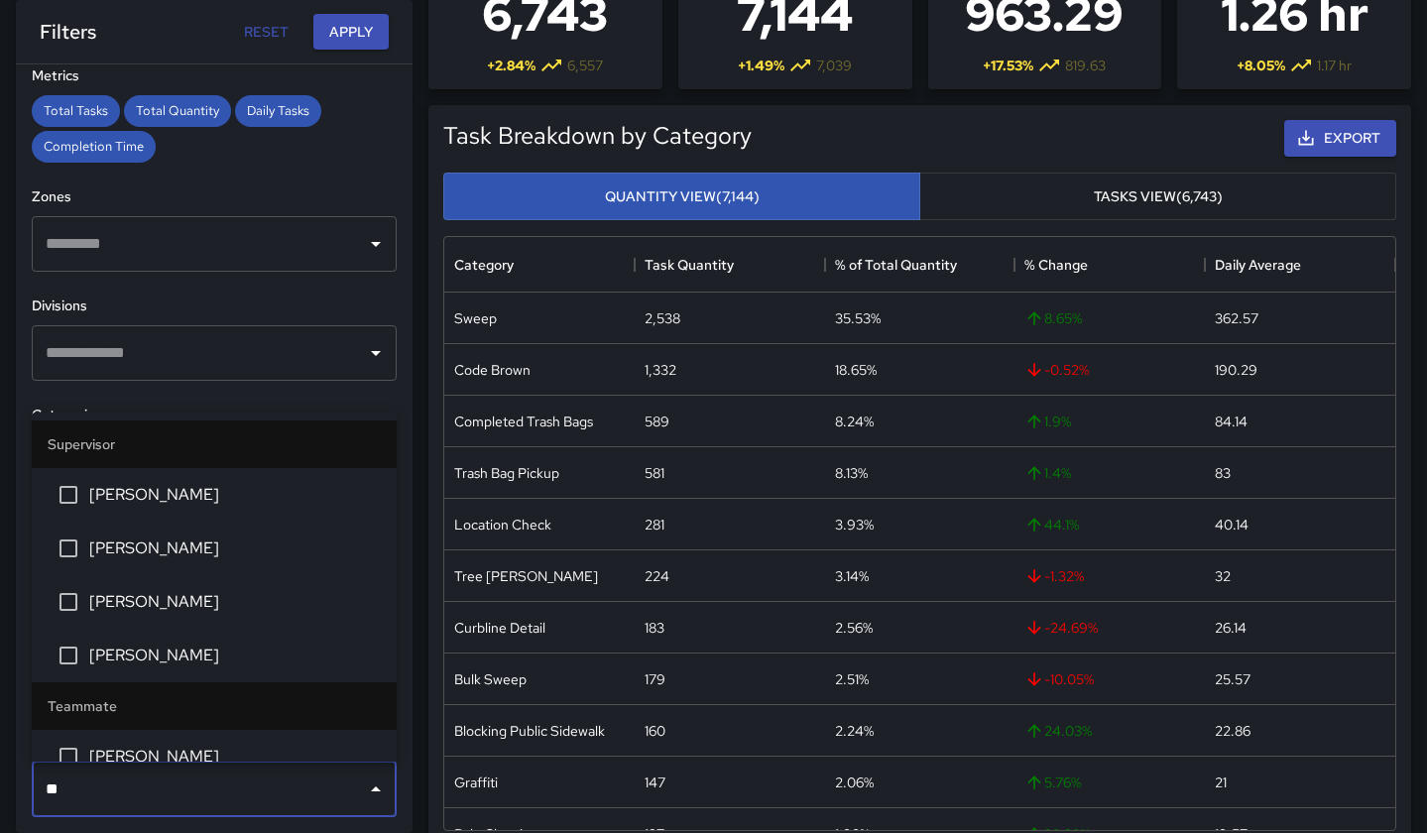
type input "***"
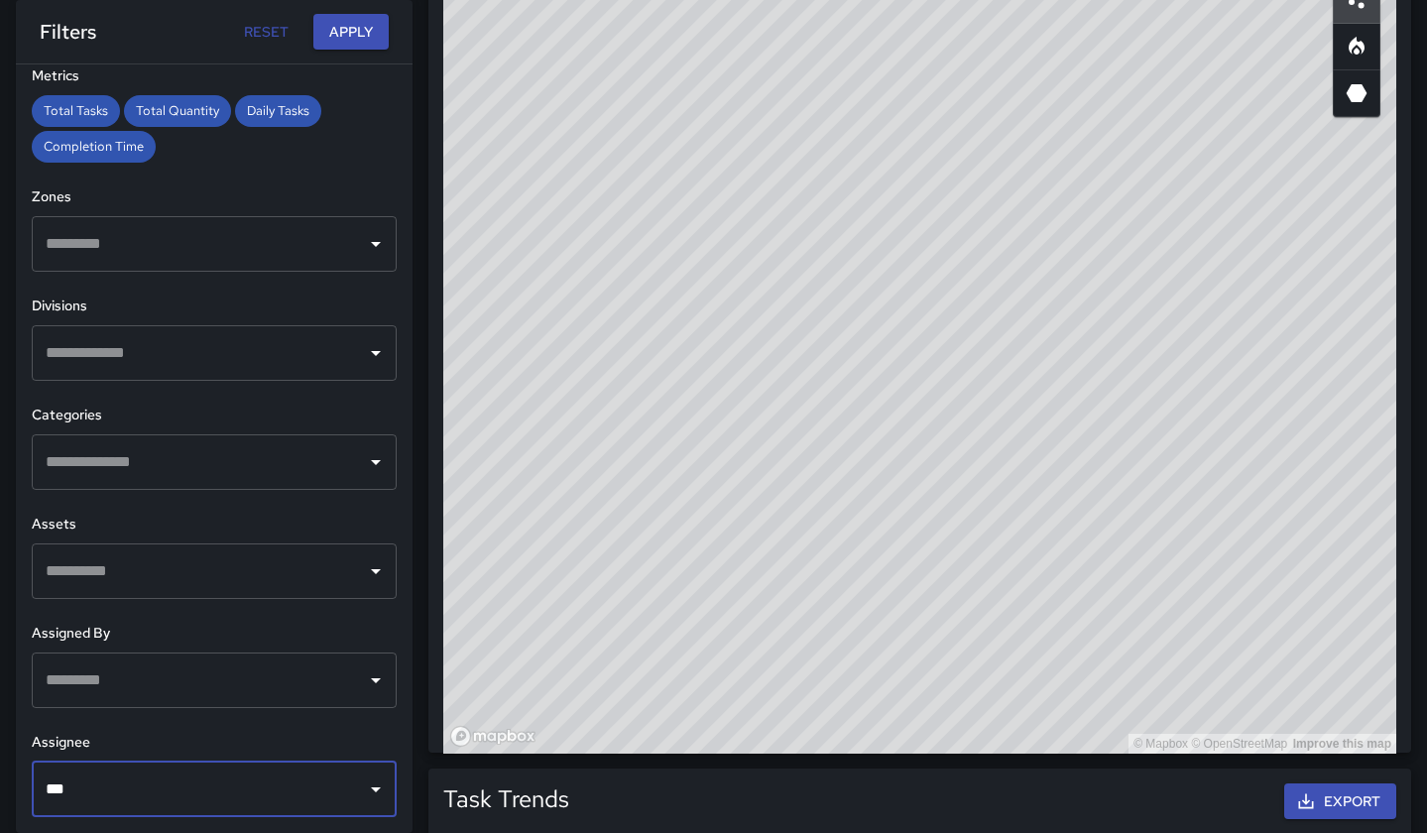
scroll to position [1382, 0]
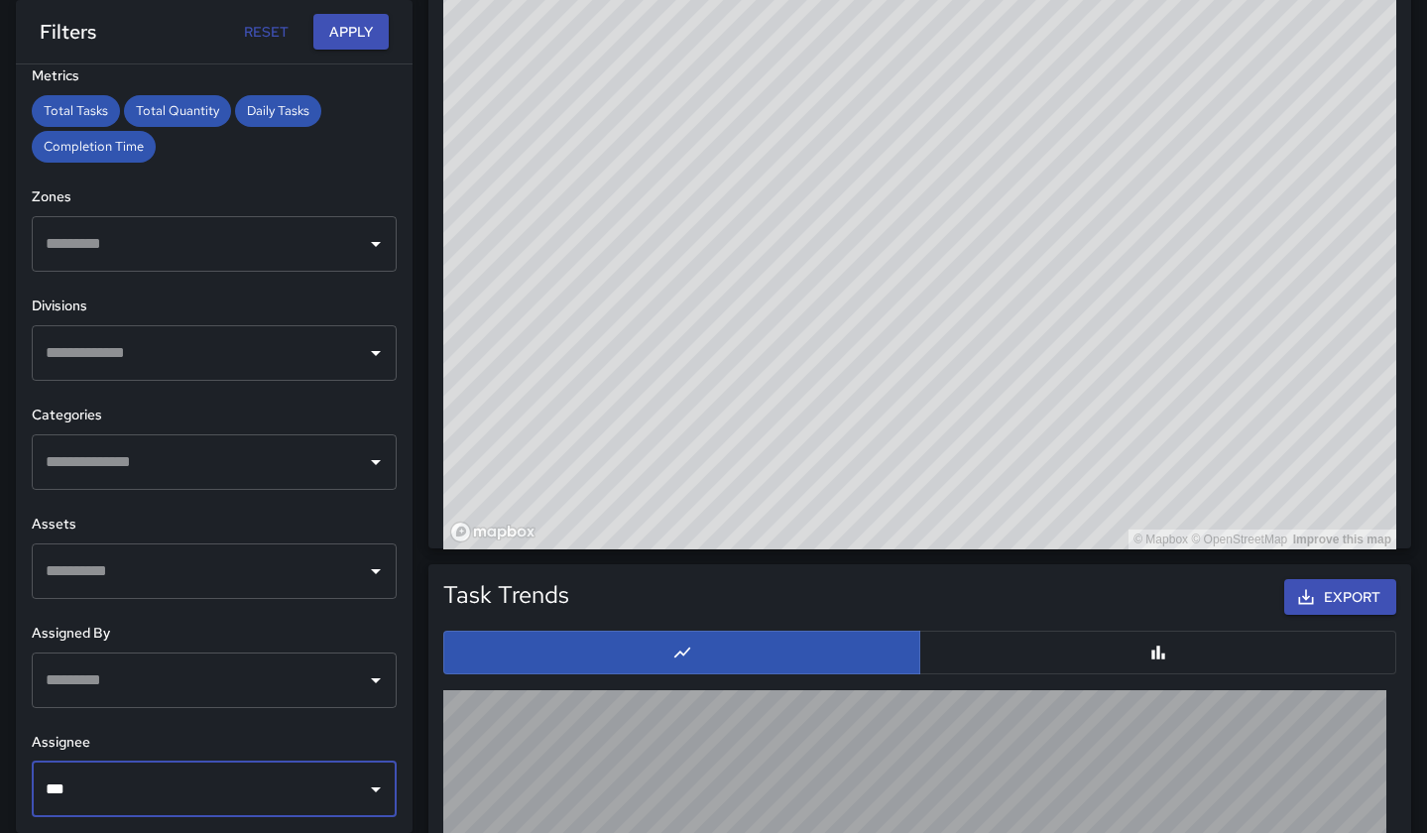
click at [178, 802] on input "***" at bounding box center [199, 790] width 317 height 38
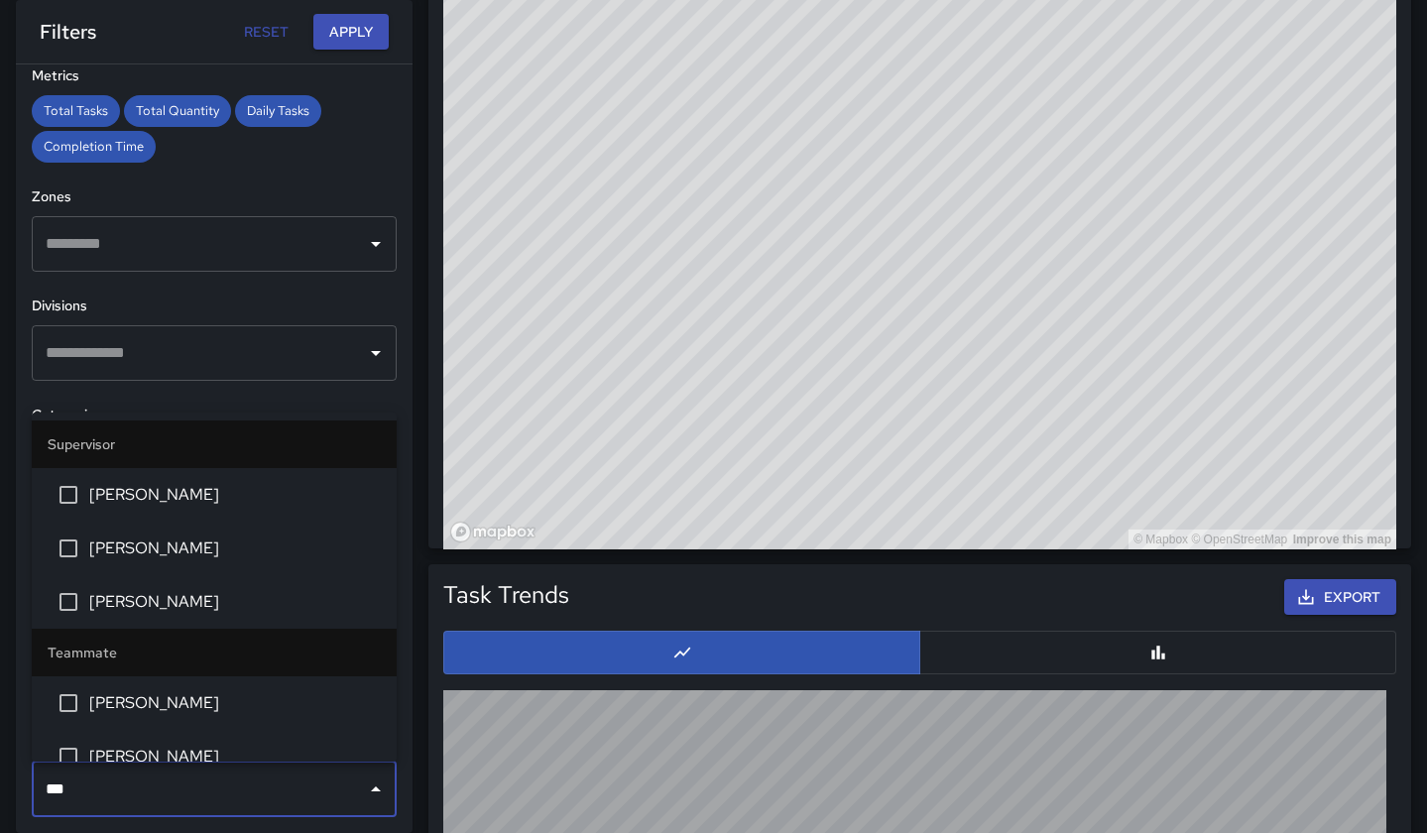
click at [136, 754] on span "[PERSON_NAME]" at bounding box center [235, 757] width 292 height 24
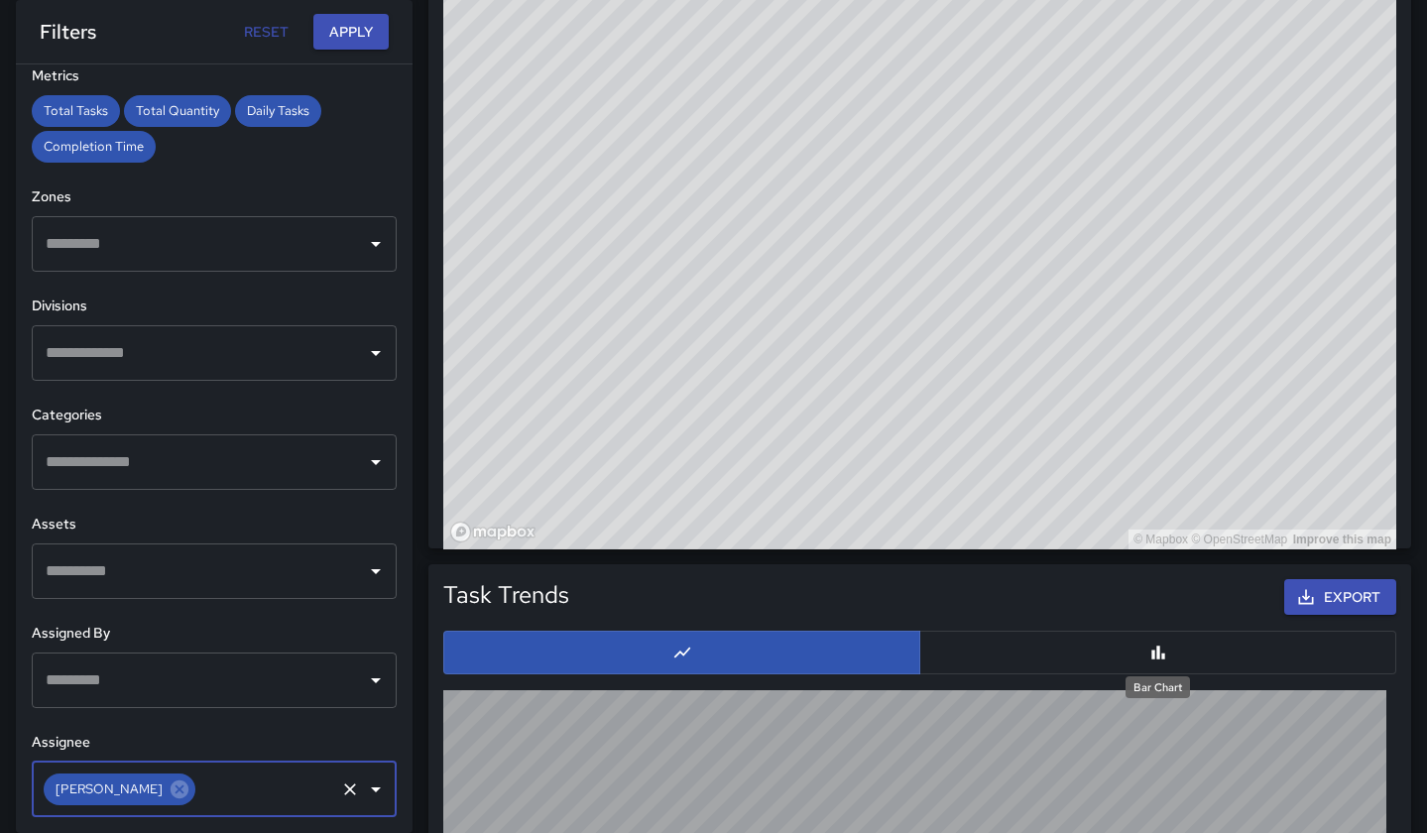
click at [1160, 650] on icon "Bar Chart" at bounding box center [1159, 653] width 20 height 20
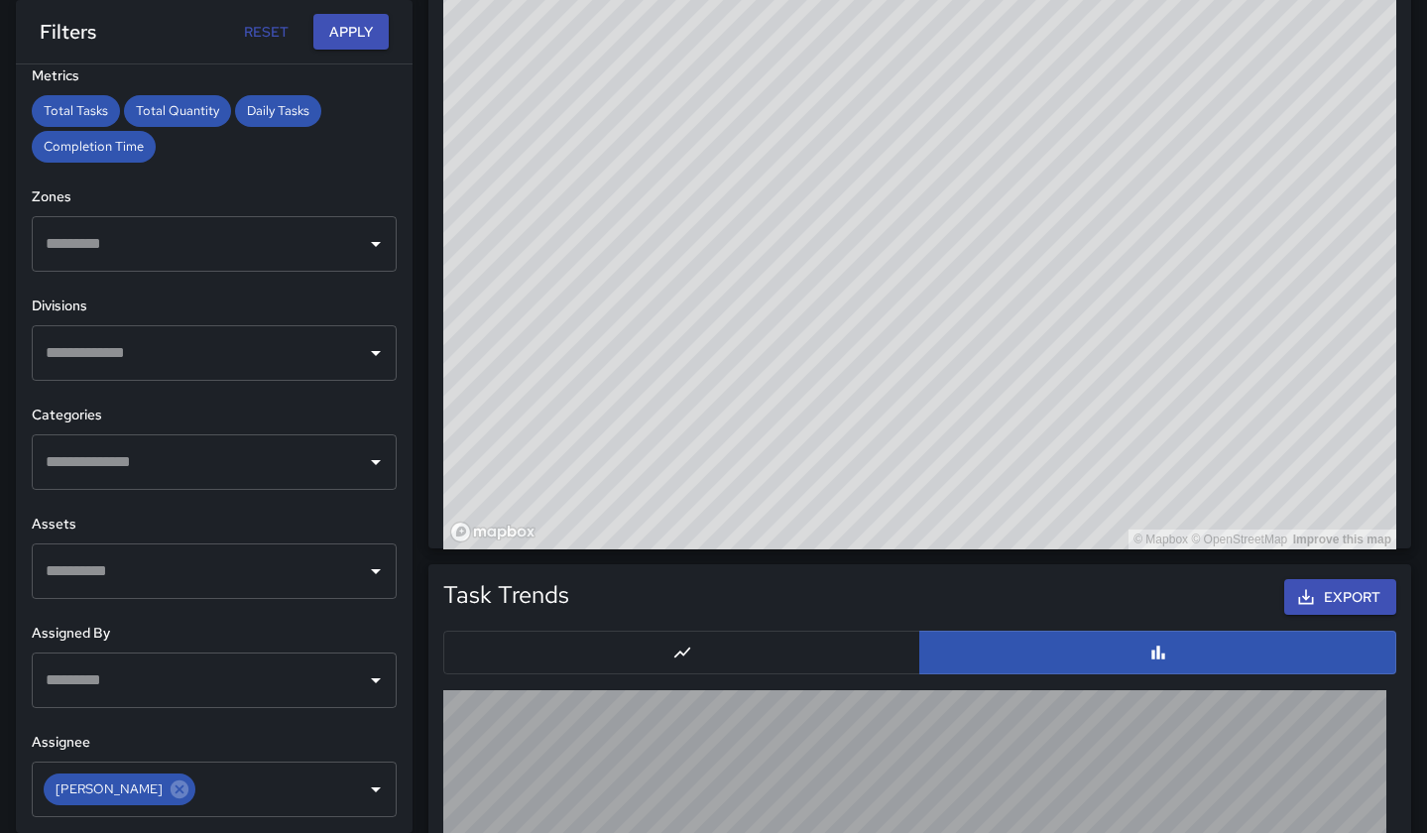
click at [715, 633] on button "button" at bounding box center [681, 653] width 477 height 44
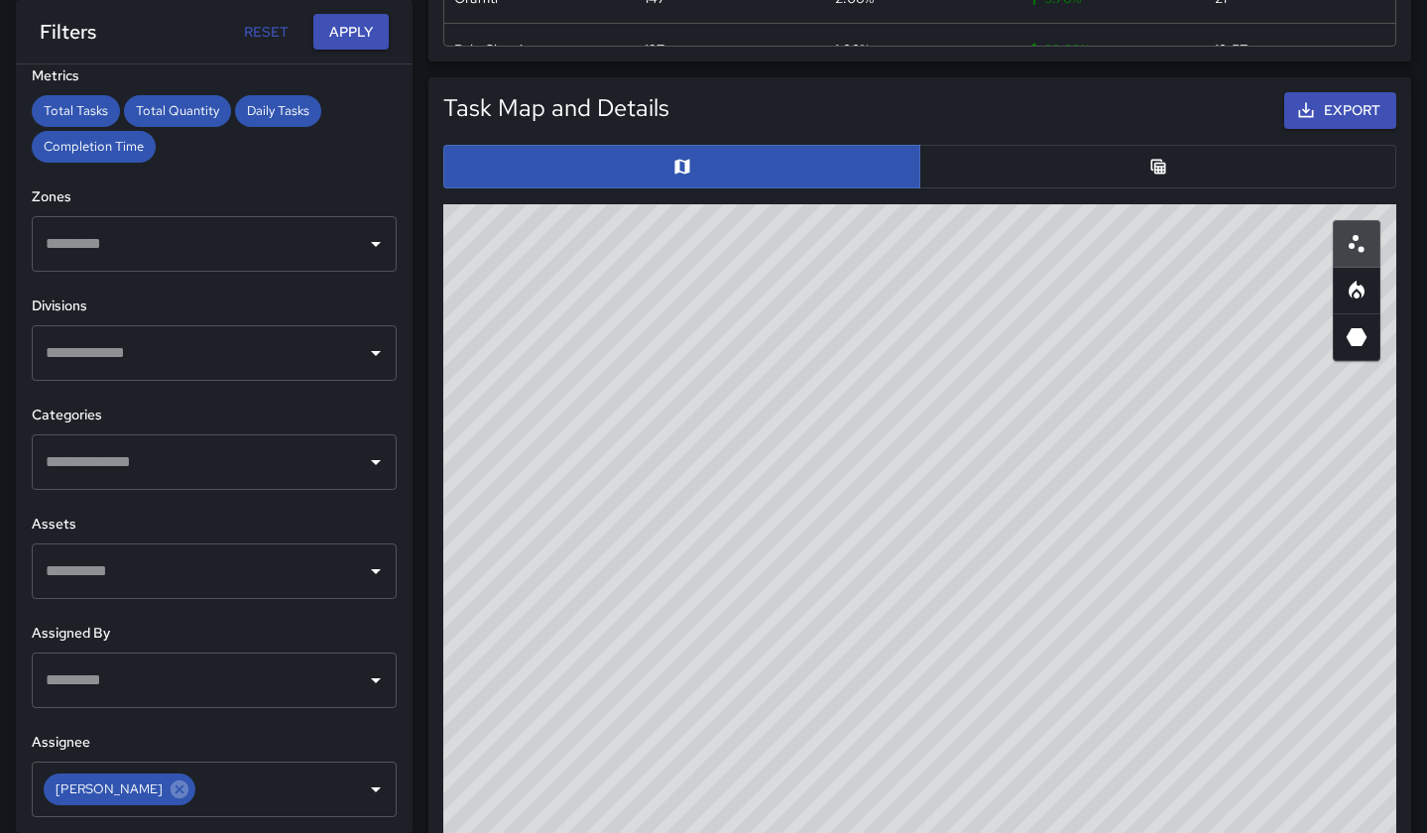
scroll to position [836, 0]
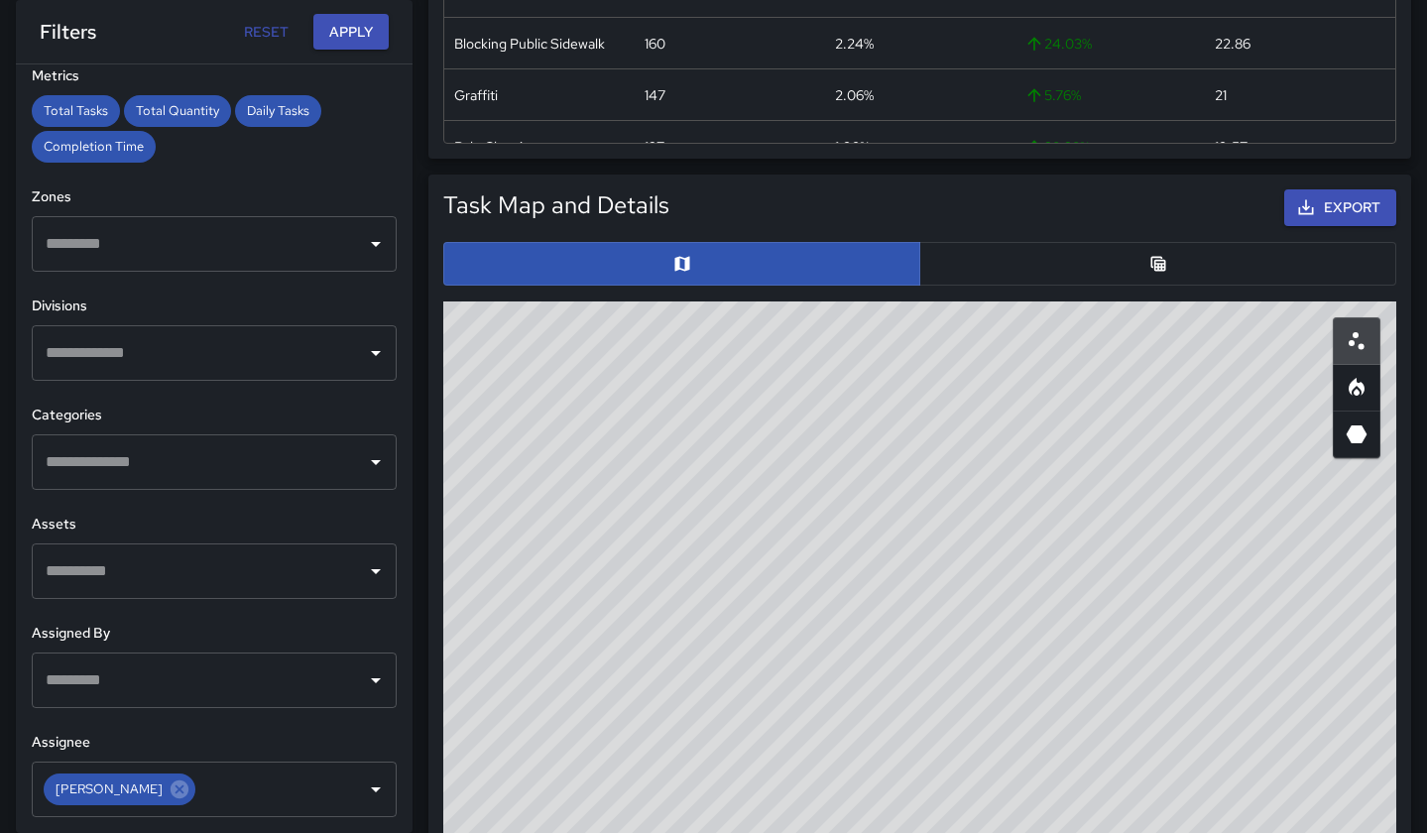
click at [1081, 274] on button "button" at bounding box center [1157, 264] width 477 height 44
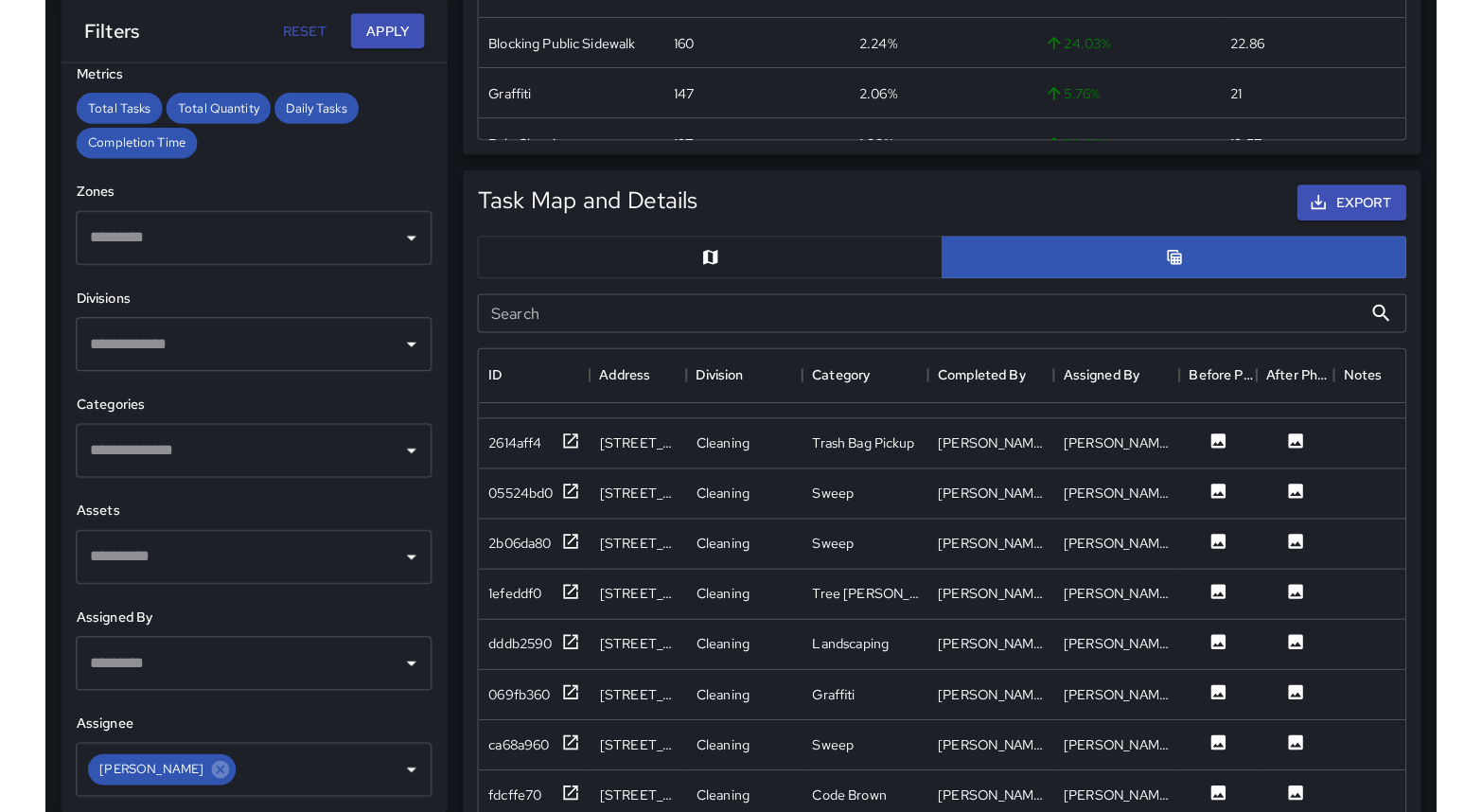
scroll to position [1405, 0]
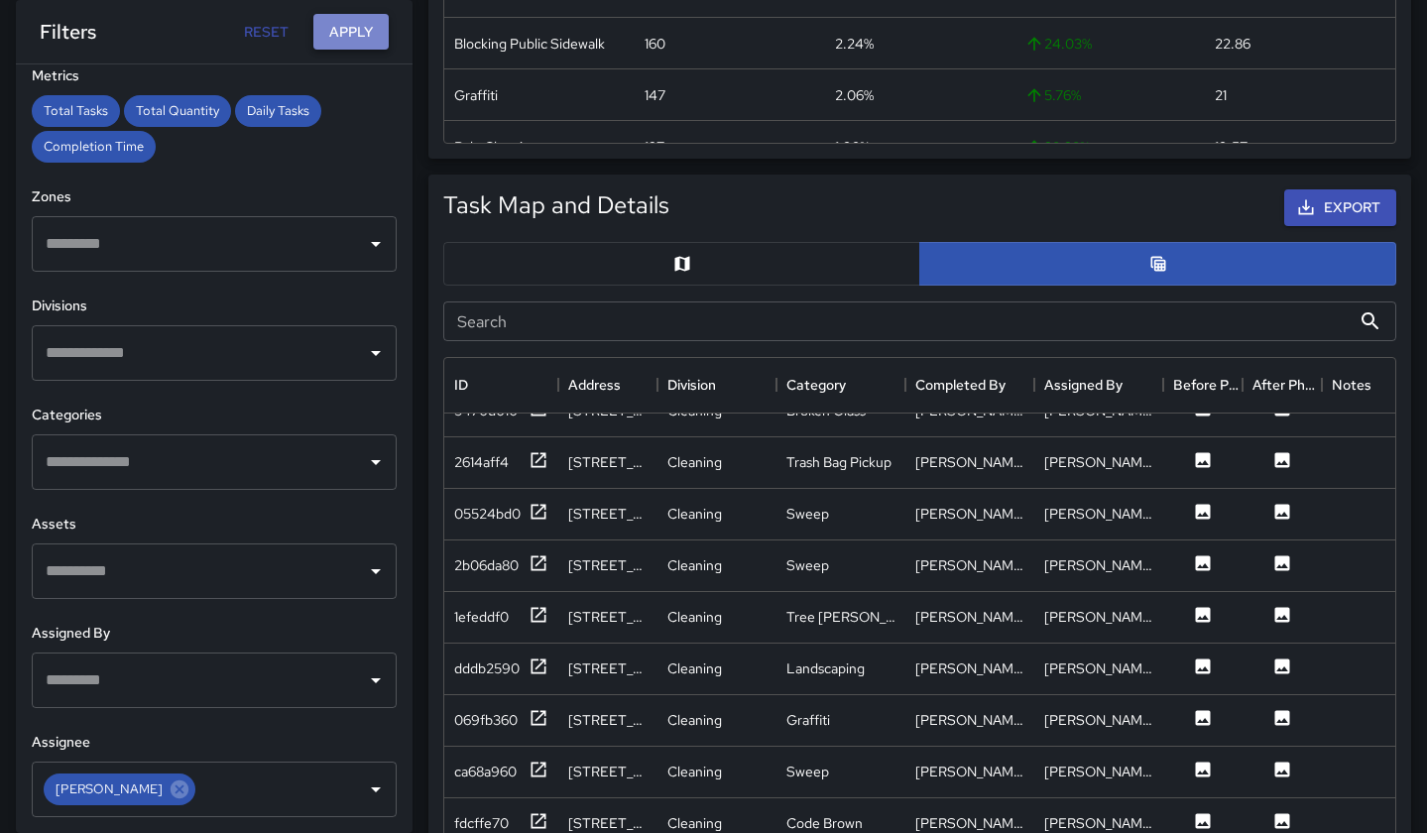
click at [360, 35] on button "Apply" at bounding box center [350, 32] width 75 height 37
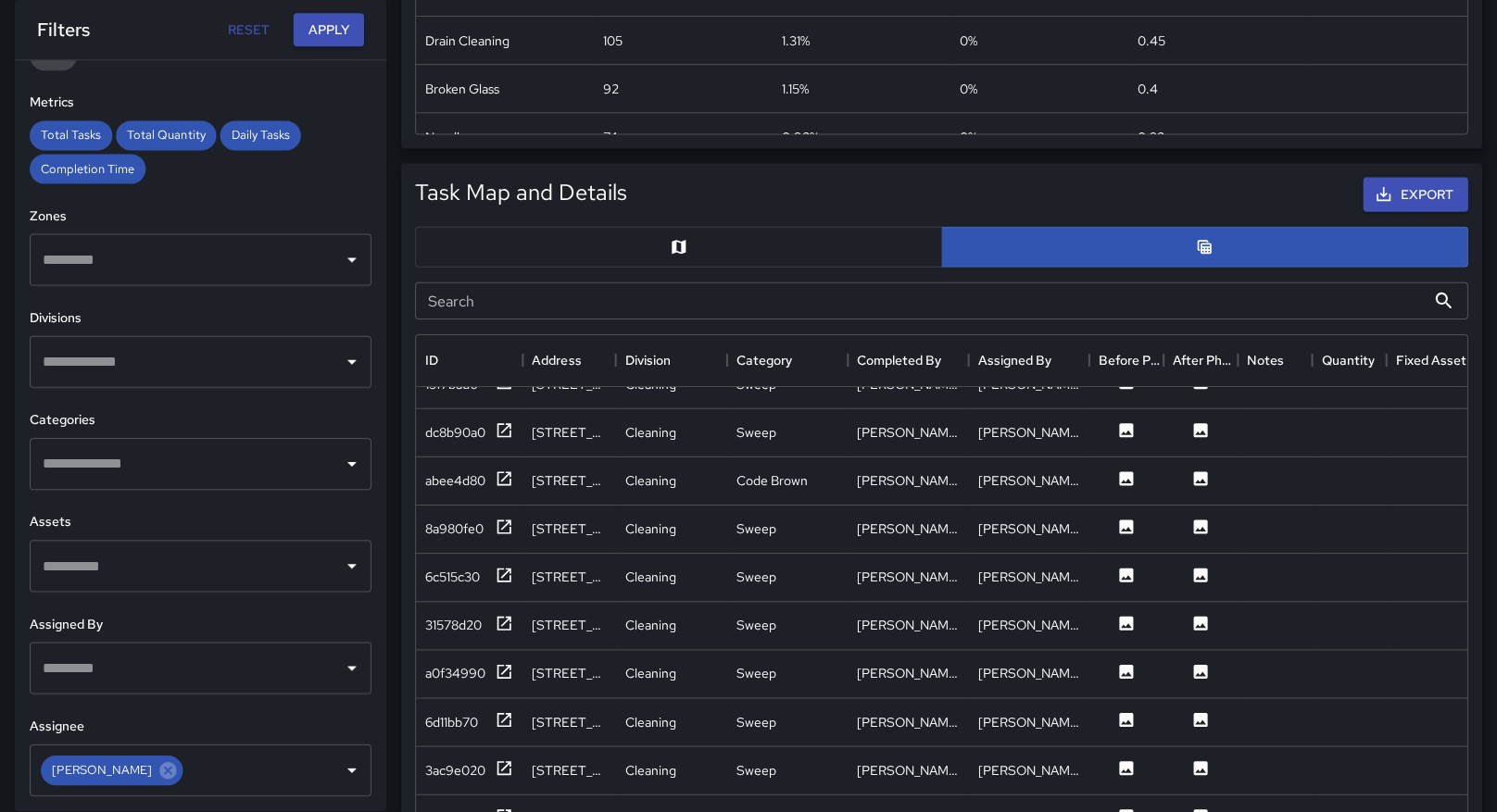
scroll to position [0, 0]
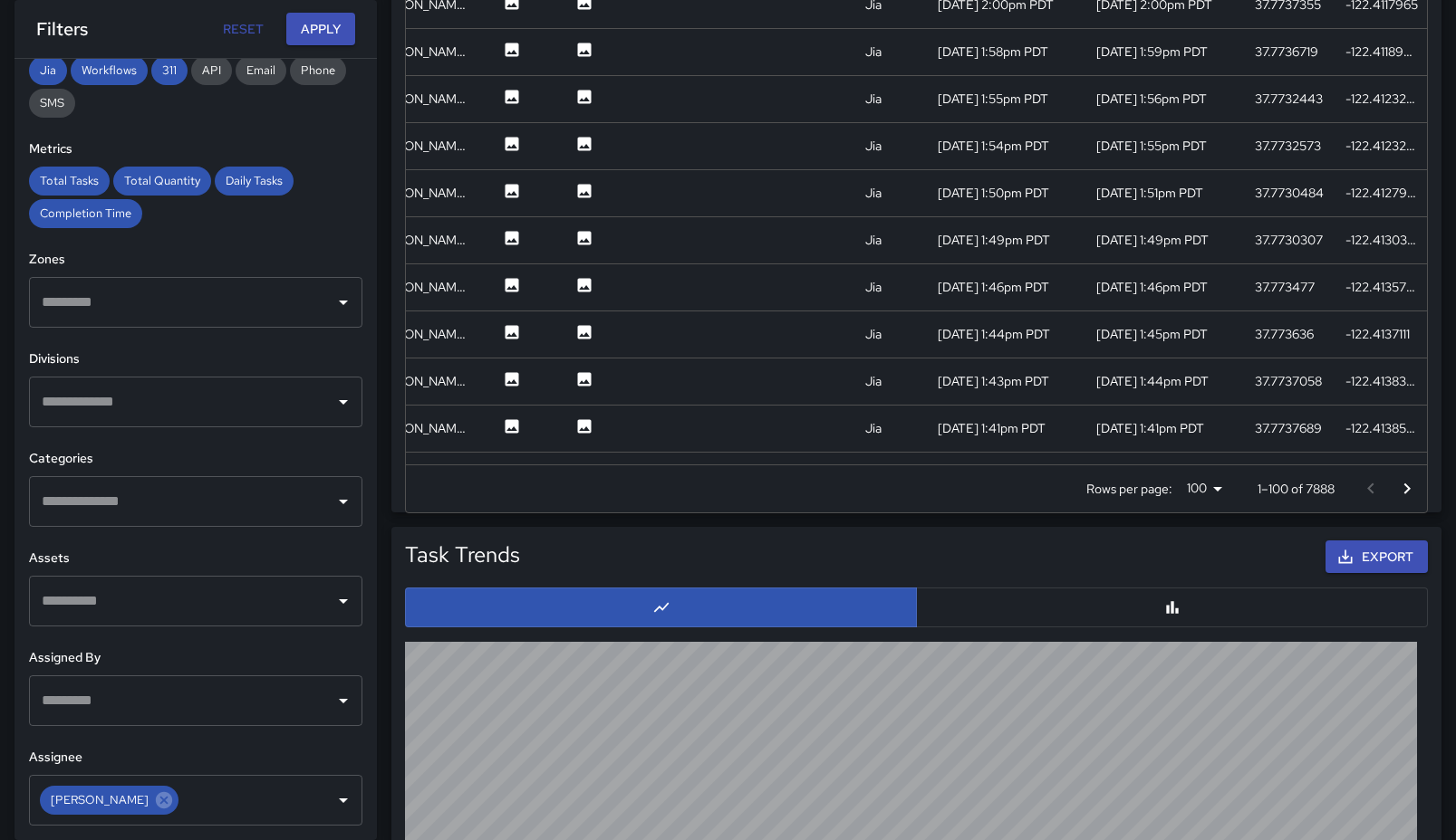
click at [1196, 592] on li "100" at bounding box center [1202, 591] width 54 height 33
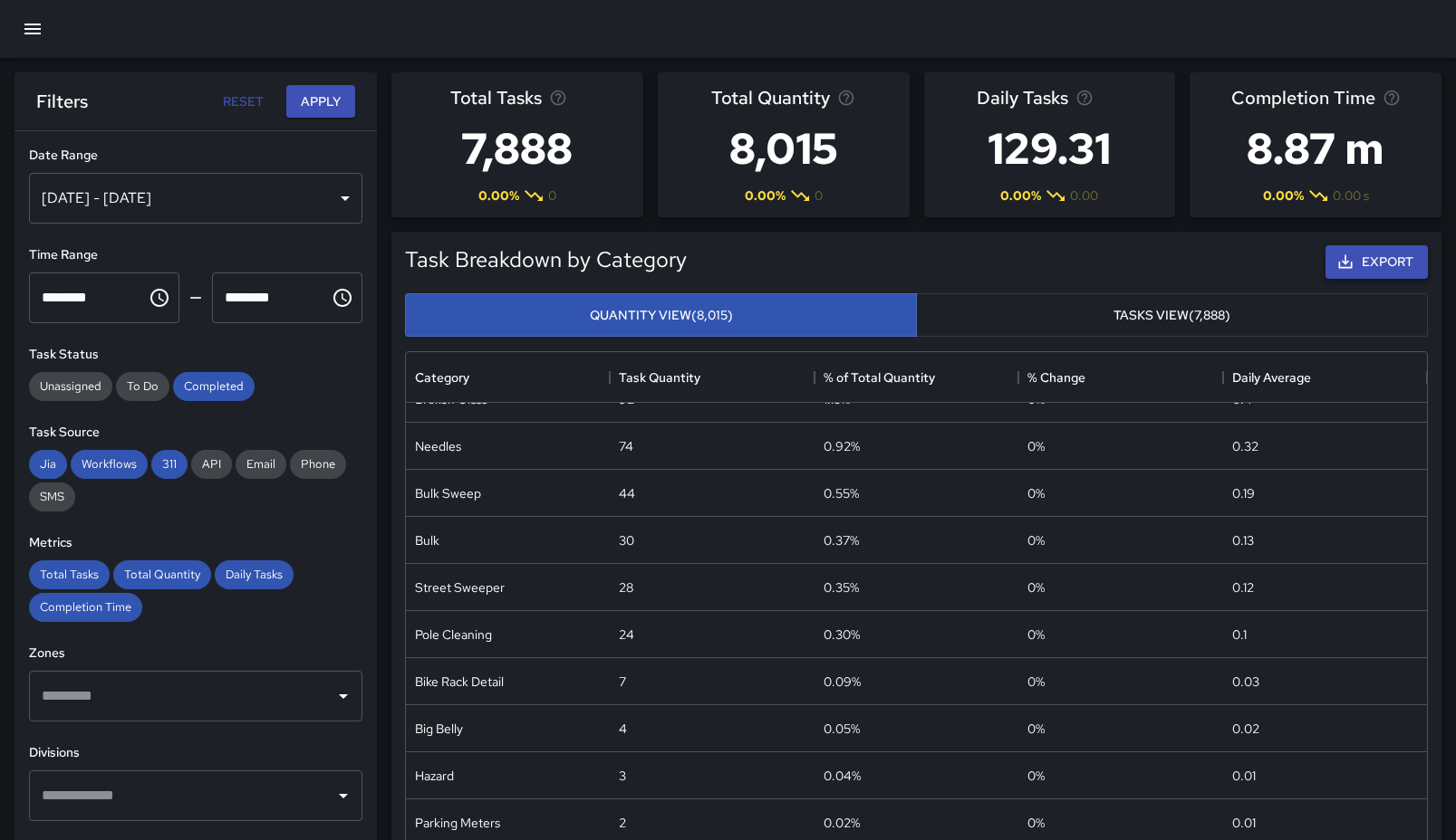
click at [1303, 267] on button "Export" at bounding box center [1377, 262] width 102 height 34
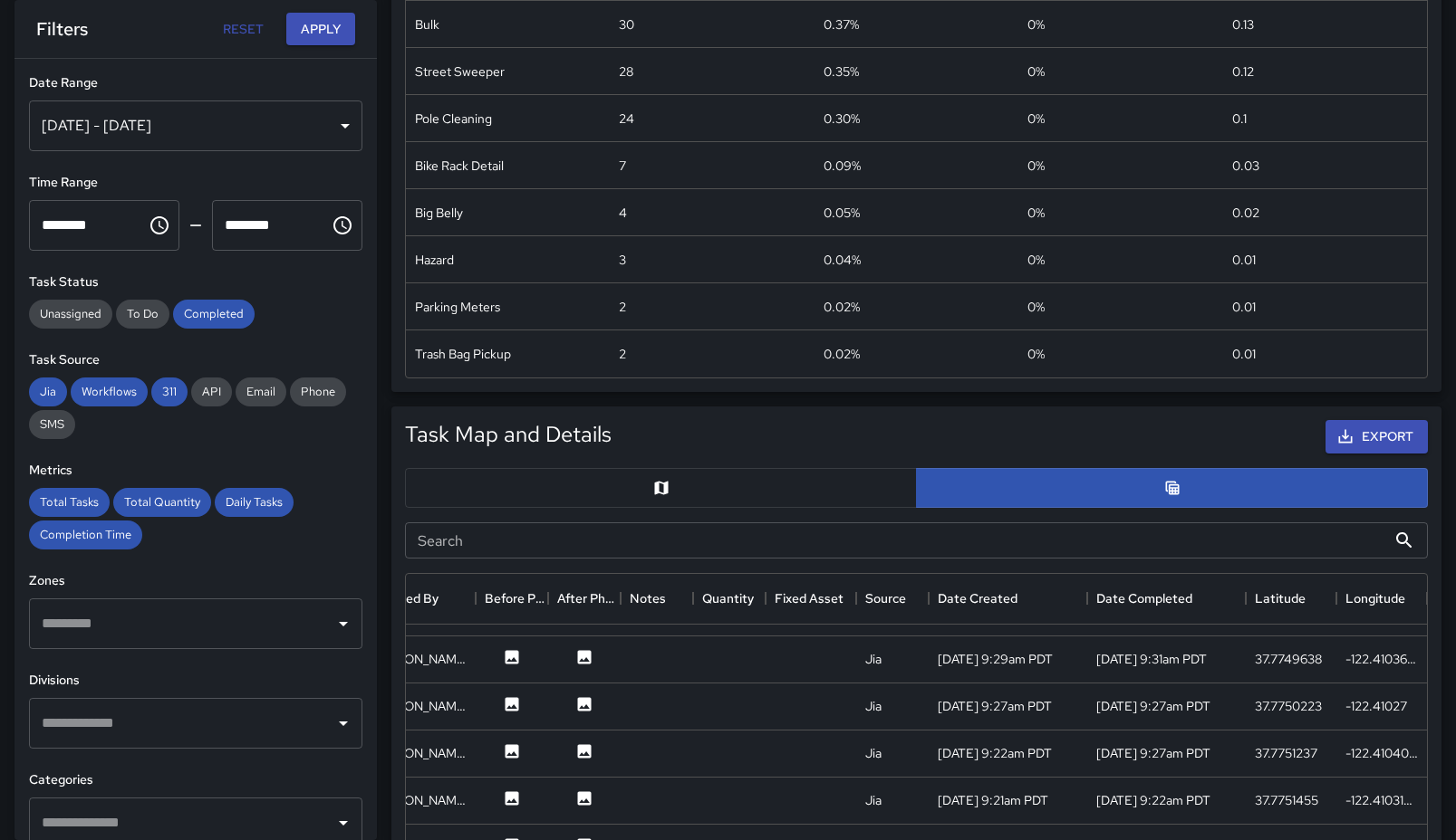
click at [1303, 453] on div "Export" at bounding box center [1023, 436] width 817 height 41
click at [1303, 442] on button "Export" at bounding box center [1377, 436] width 102 height 34
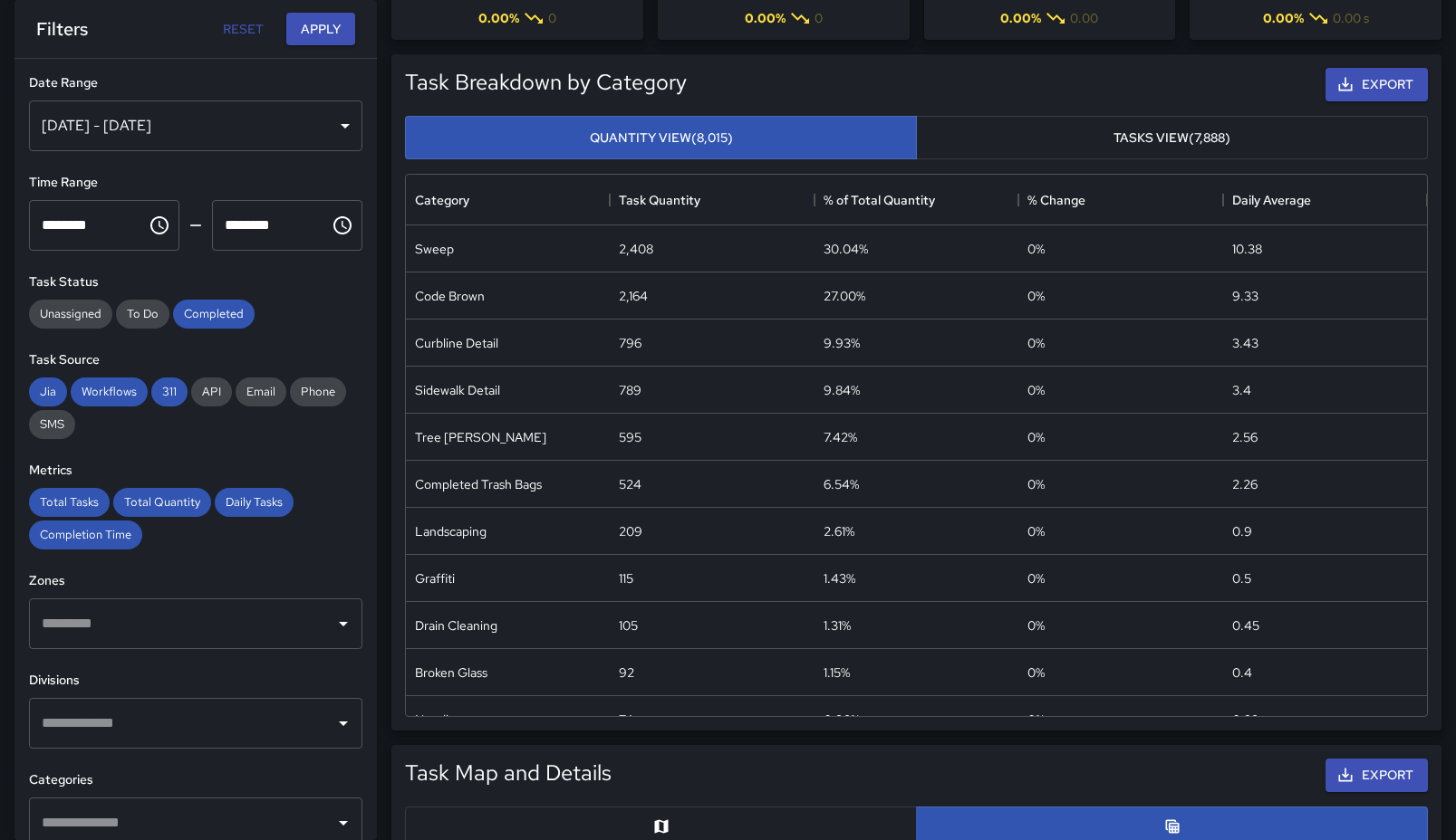
scroll to position [173, 0]
